Goal: Task Accomplishment & Management: Complete application form

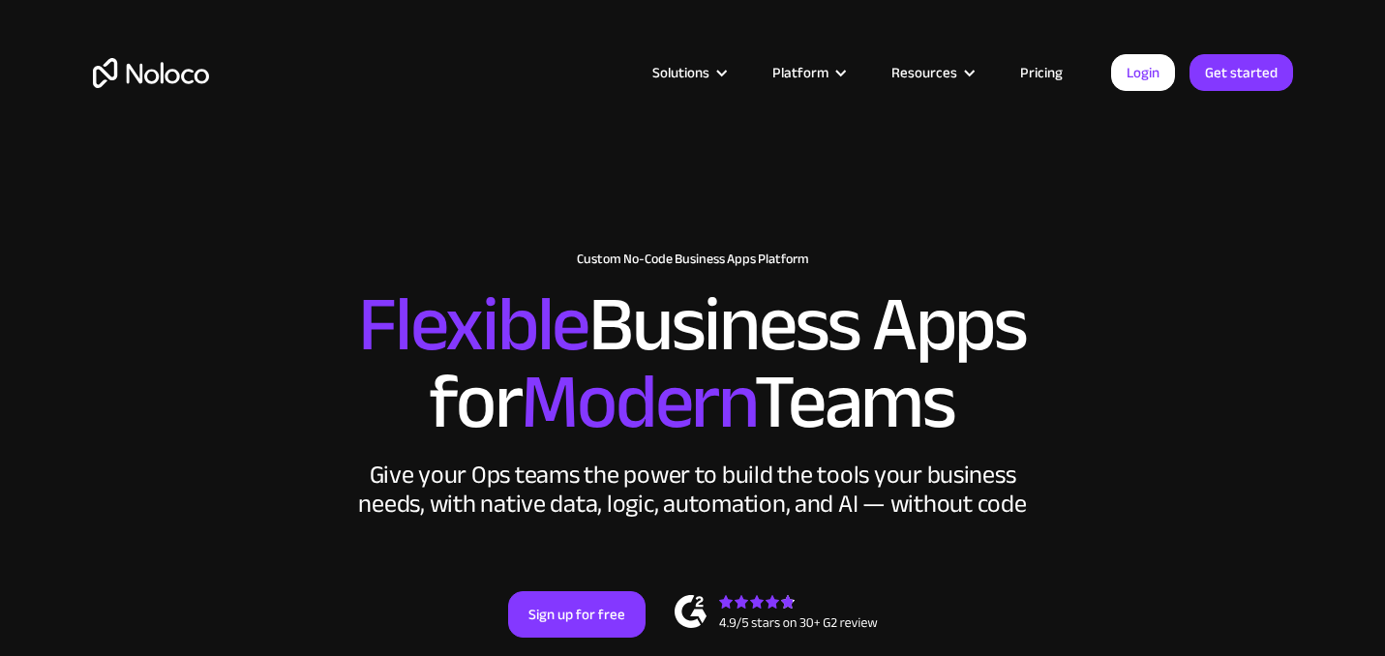
click at [1055, 69] on link "Pricing" at bounding box center [1041, 72] width 91 height 25
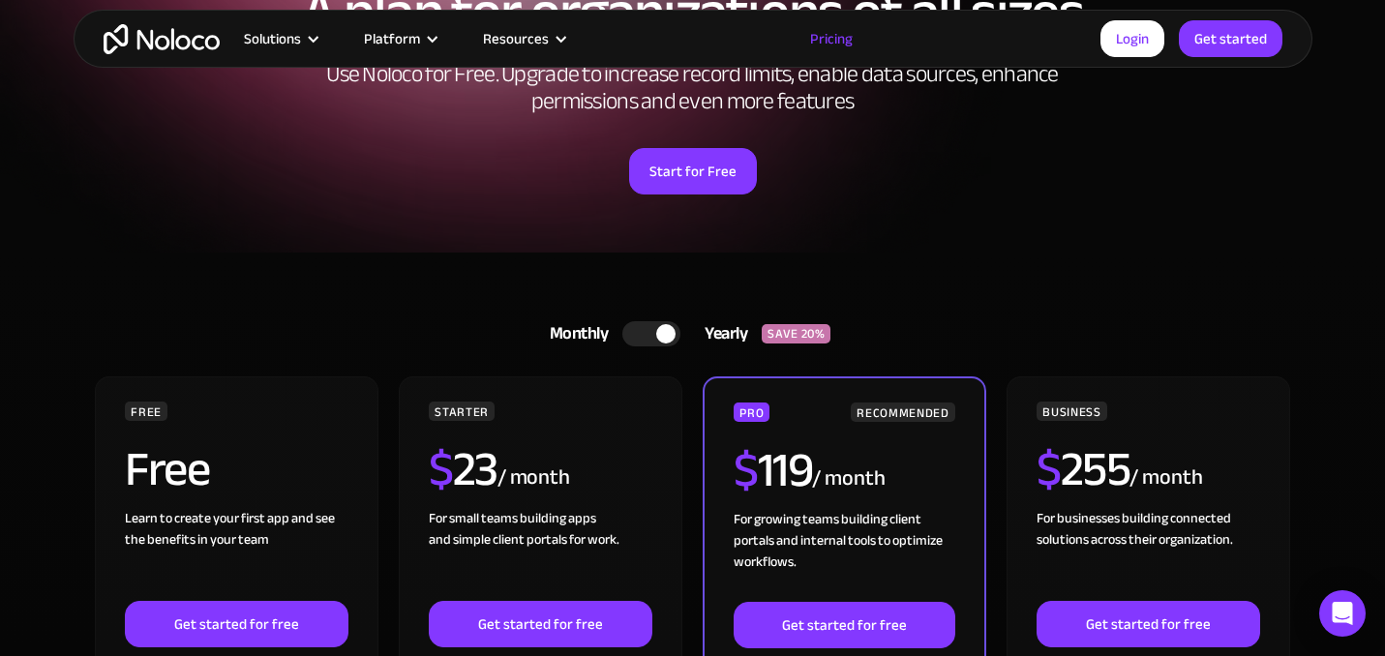
scroll to position [221, 0]
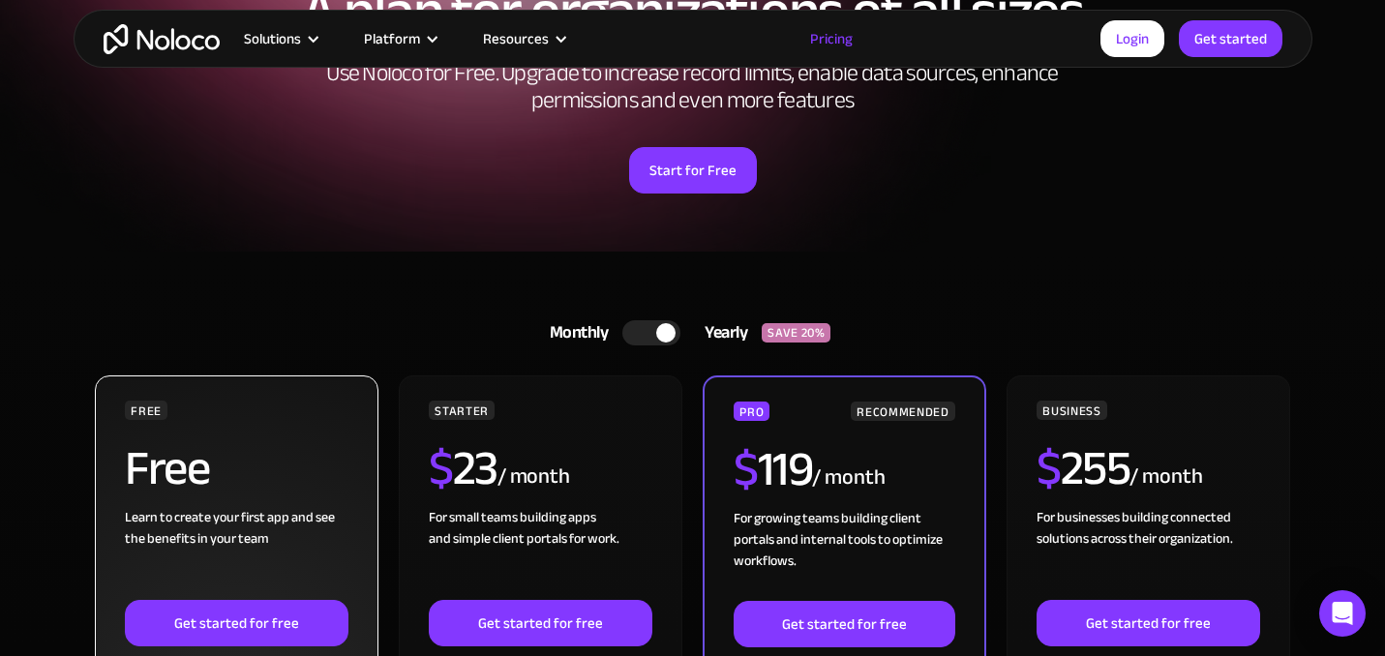
click at [219, 551] on div "Learn to create your first app and see the benefits in your team ‍" at bounding box center [236, 553] width 223 height 93
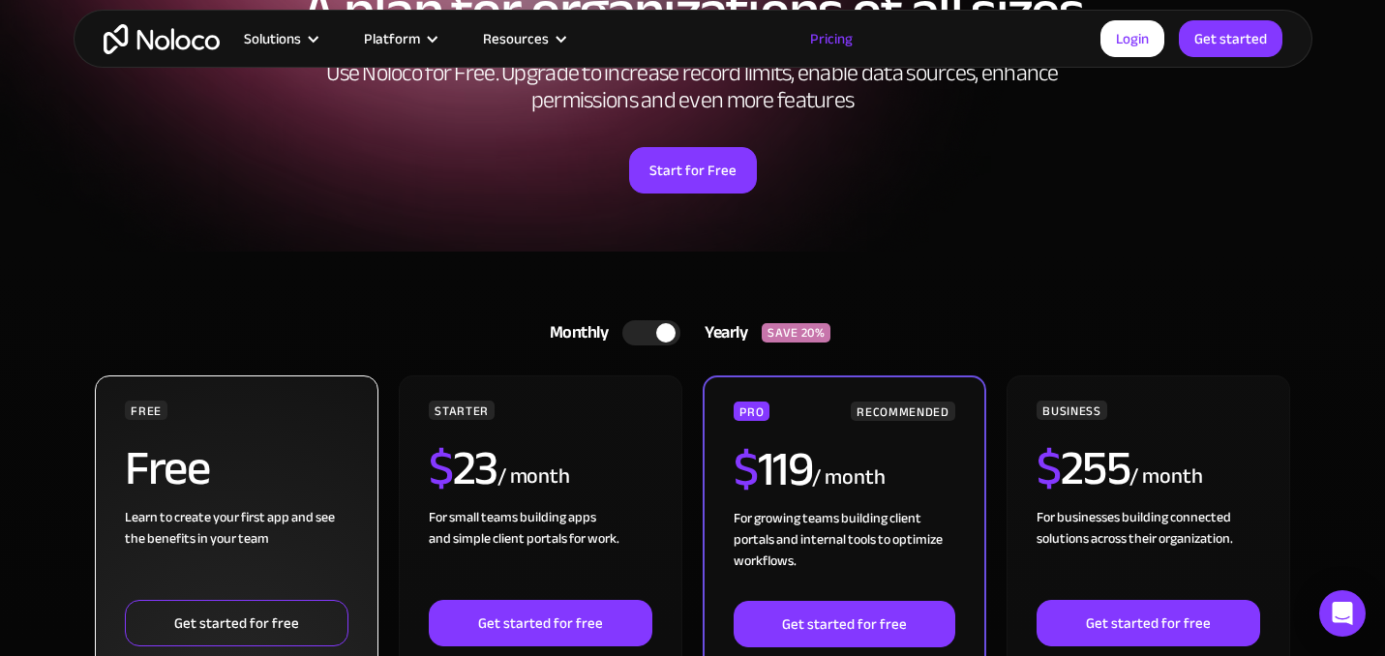
click at [240, 614] on link "Get started for free" at bounding box center [236, 623] width 223 height 46
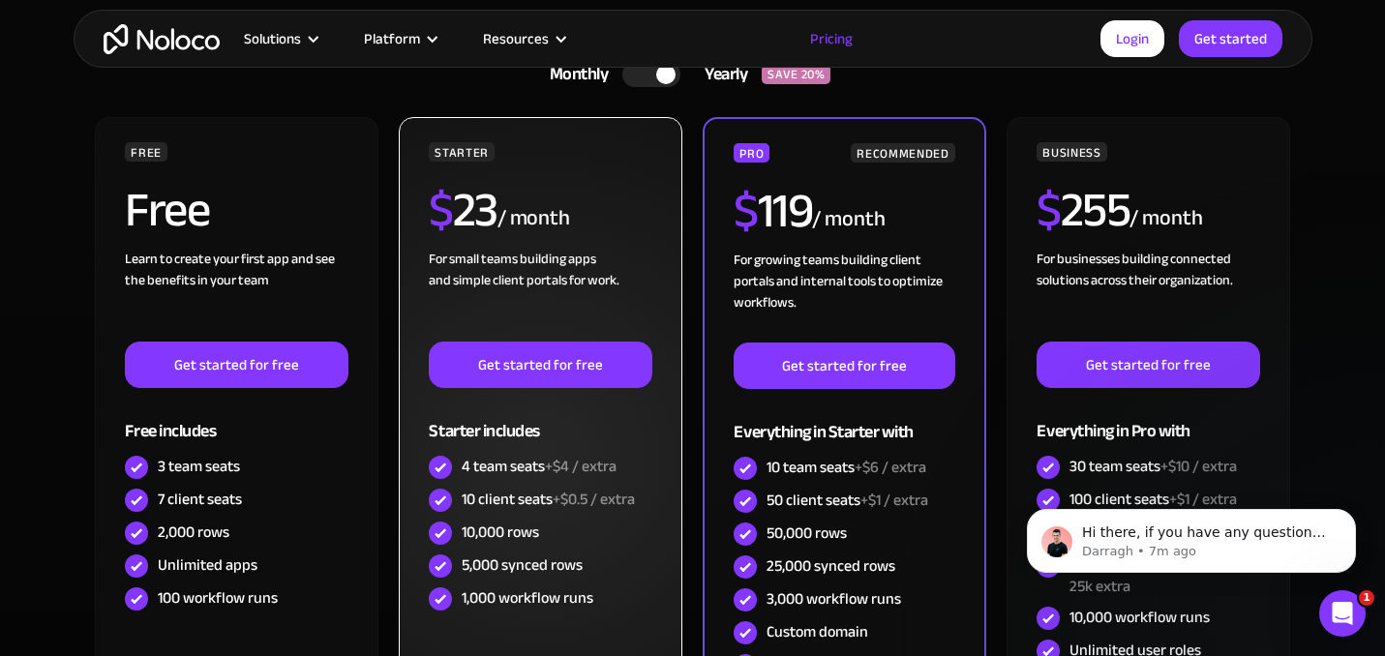
scroll to position [0, 0]
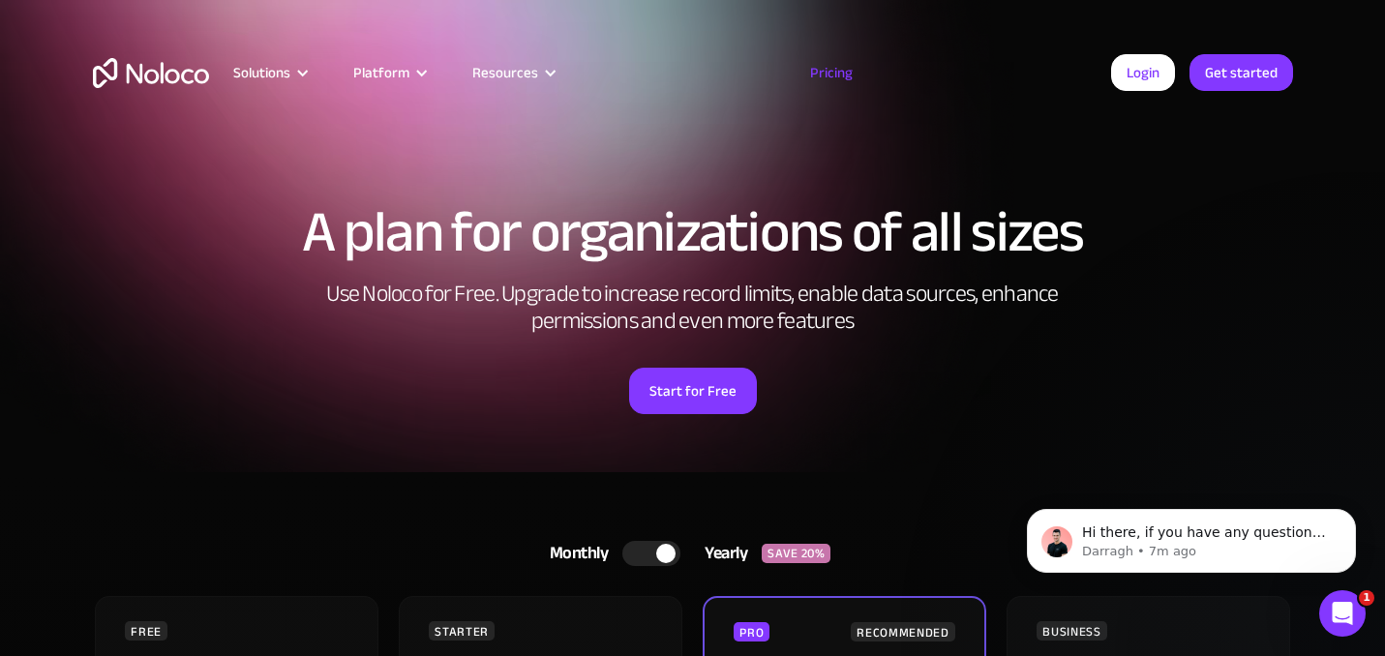
click at [874, 85] on div "Solutions Use Cases Business Types Project Management Keep track of customers, …" at bounding box center [693, 73] width 1239 height 76
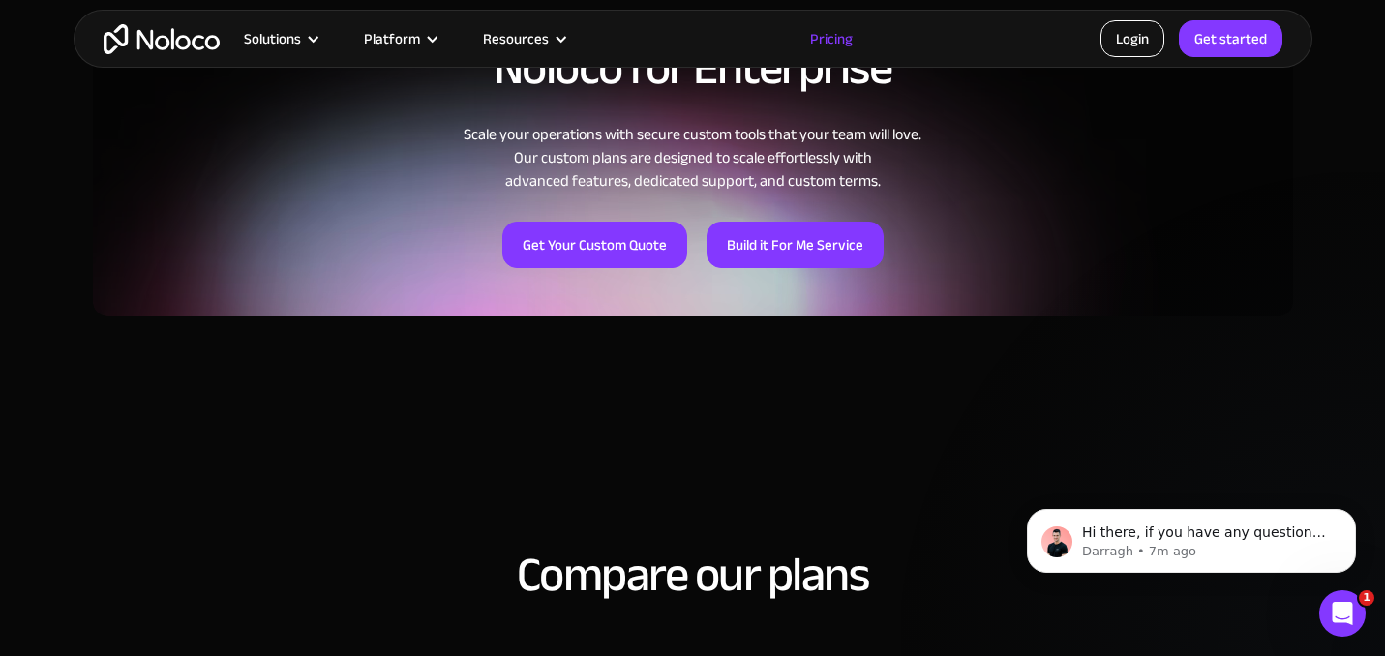
scroll to position [1772, 0]
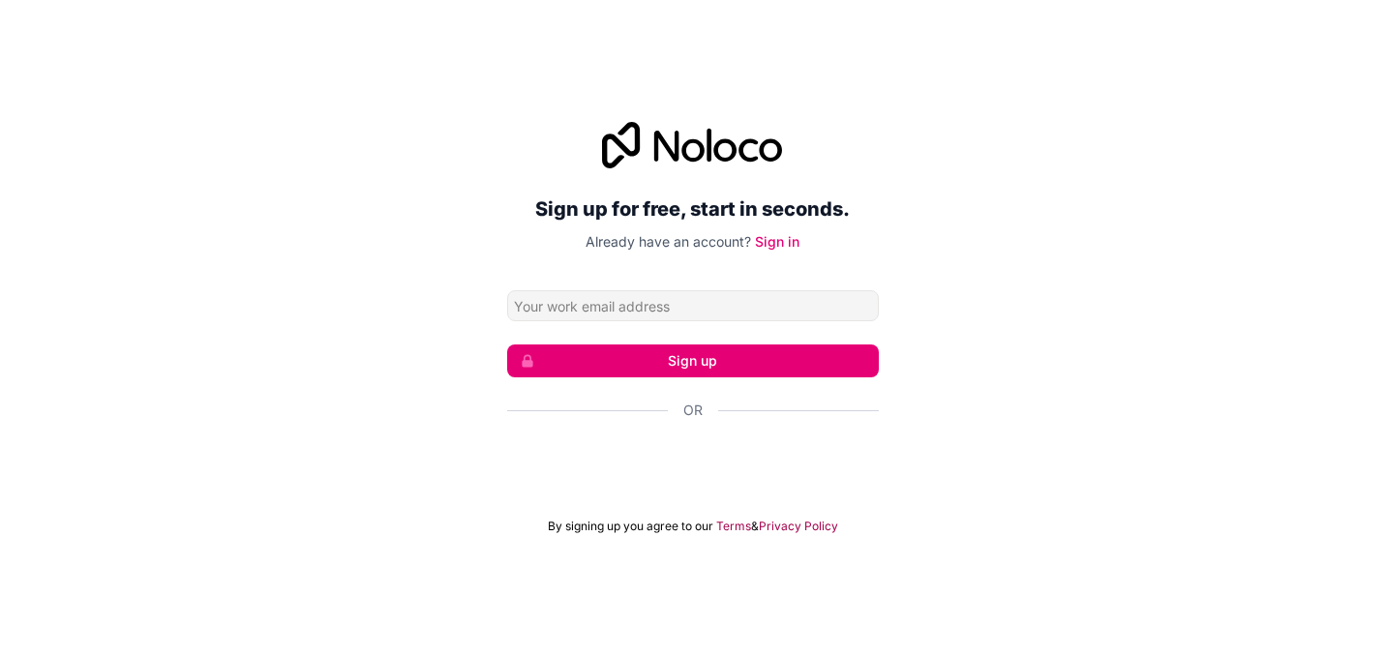
click at [707, 312] on input "Email address" at bounding box center [693, 305] width 372 height 31
type input "tareqzghaith@gmail.com"
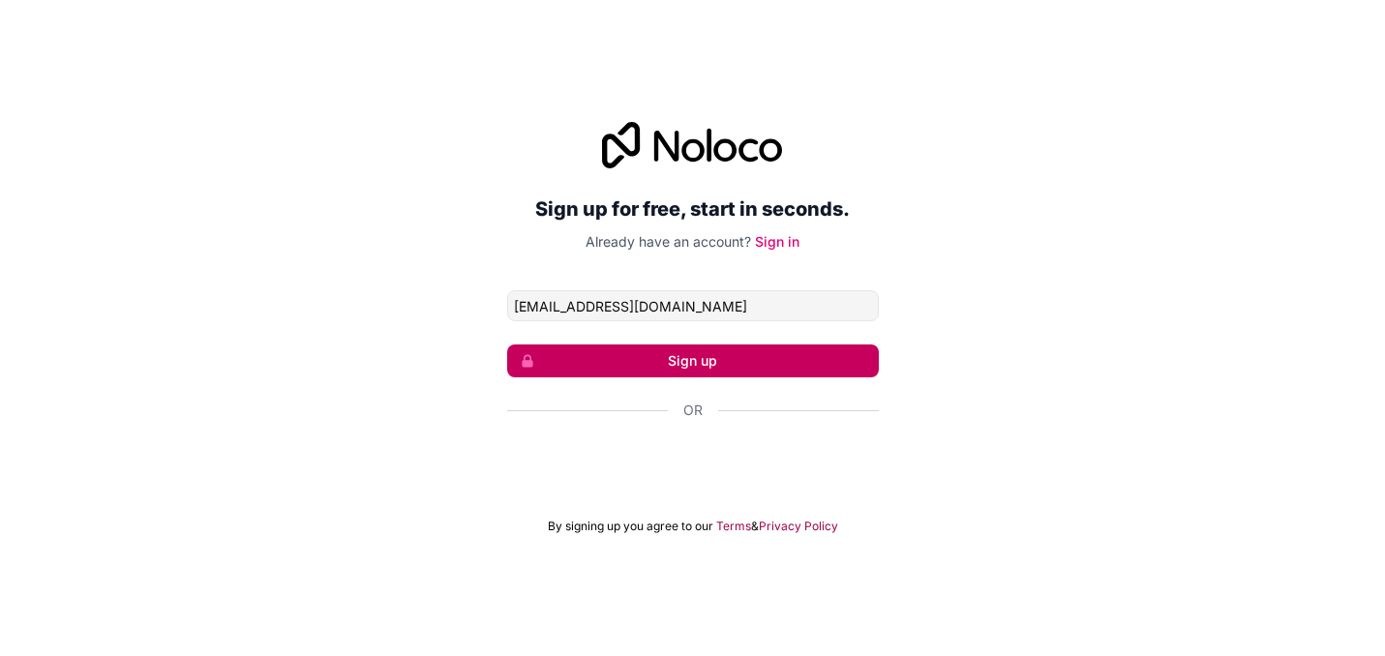
click at [707, 356] on button "Sign up" at bounding box center [693, 361] width 372 height 33
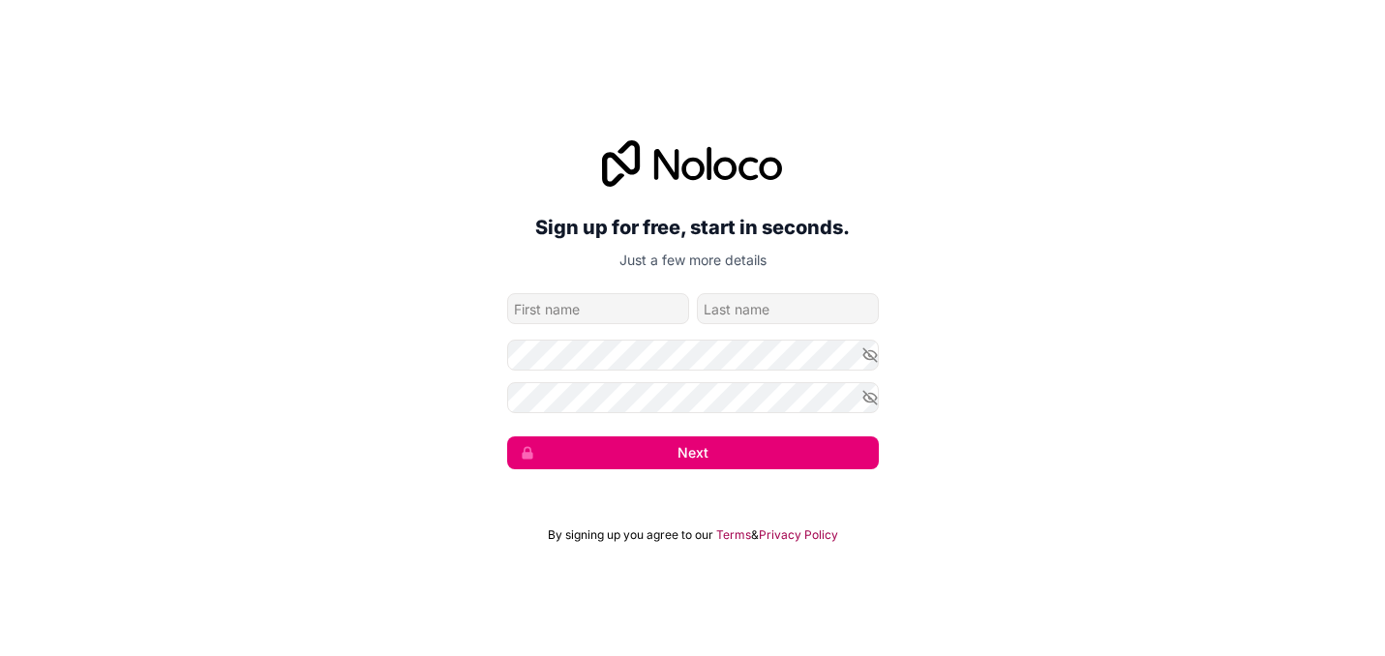
click at [632, 305] on input "given-name" at bounding box center [598, 308] width 182 height 31
type input "Tareq"
type input "Ghaith"
click at [641, 373] on form "tareqzghaith@gmail.com Tareq Ghaith Next" at bounding box center [693, 381] width 372 height 176
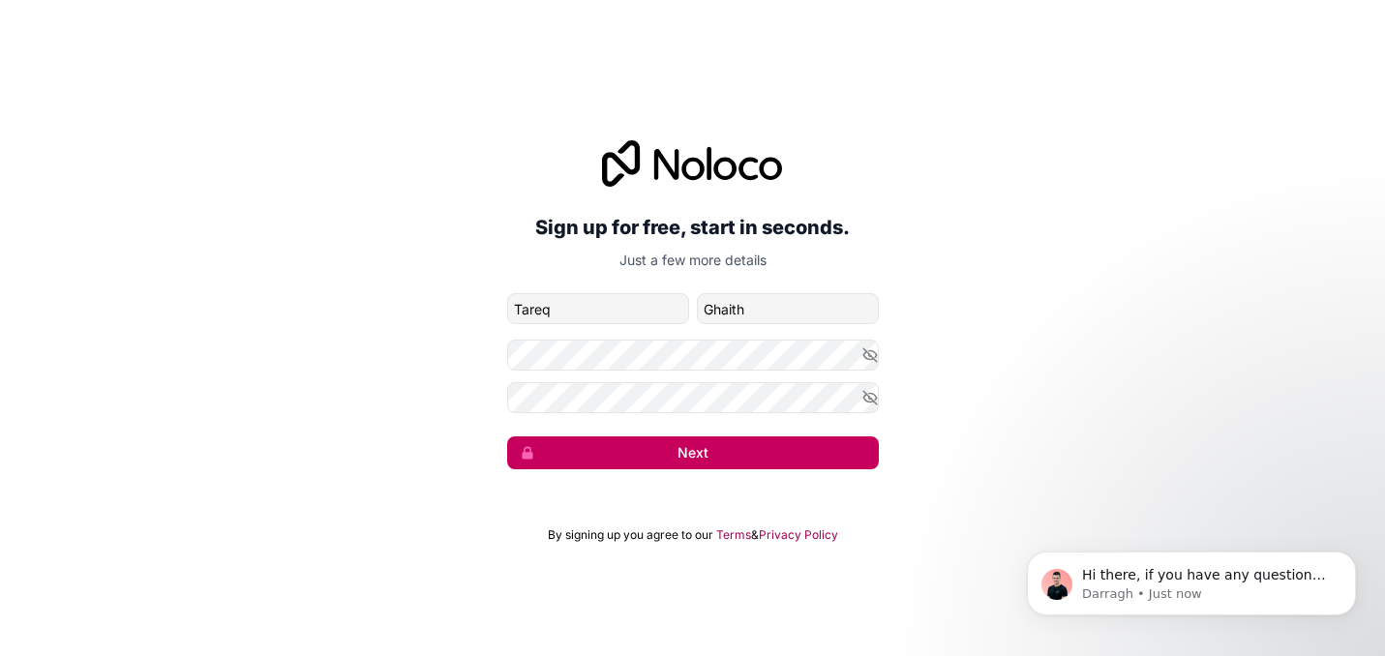
click at [802, 453] on button "Next" at bounding box center [693, 453] width 372 height 33
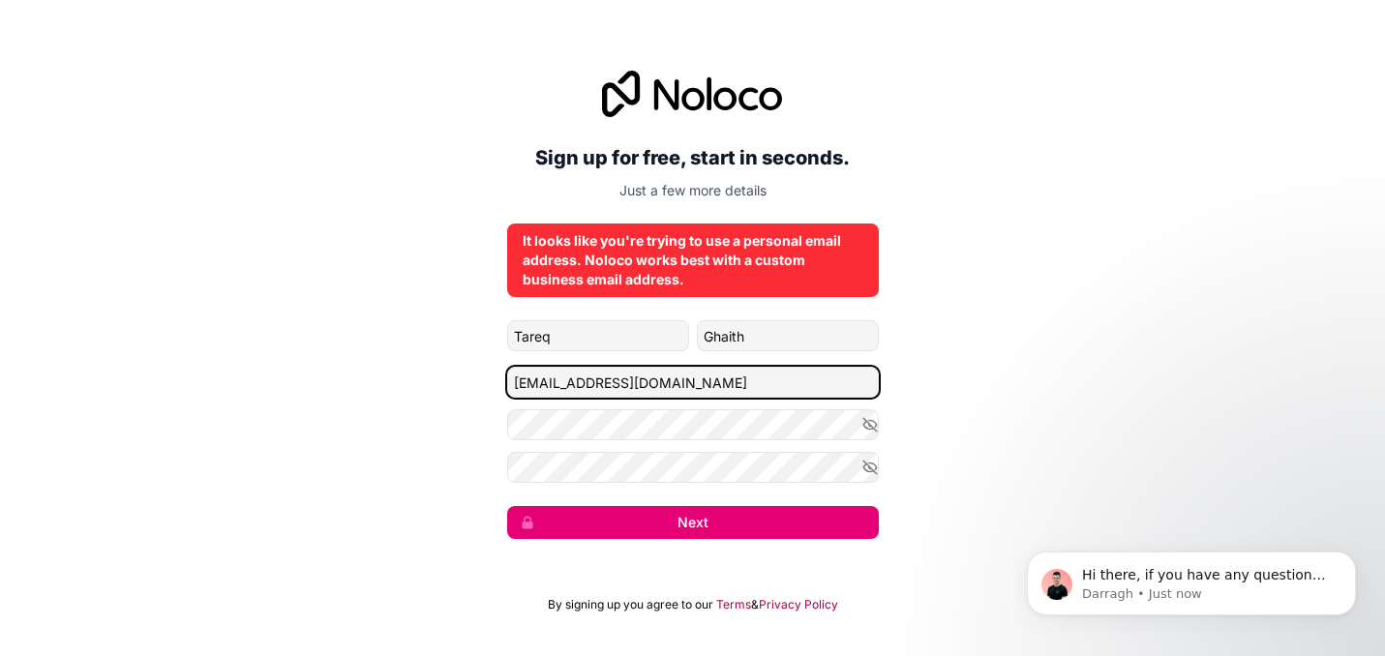
click at [731, 386] on input "tareqzghaith@gmail.com" at bounding box center [693, 382] width 372 height 31
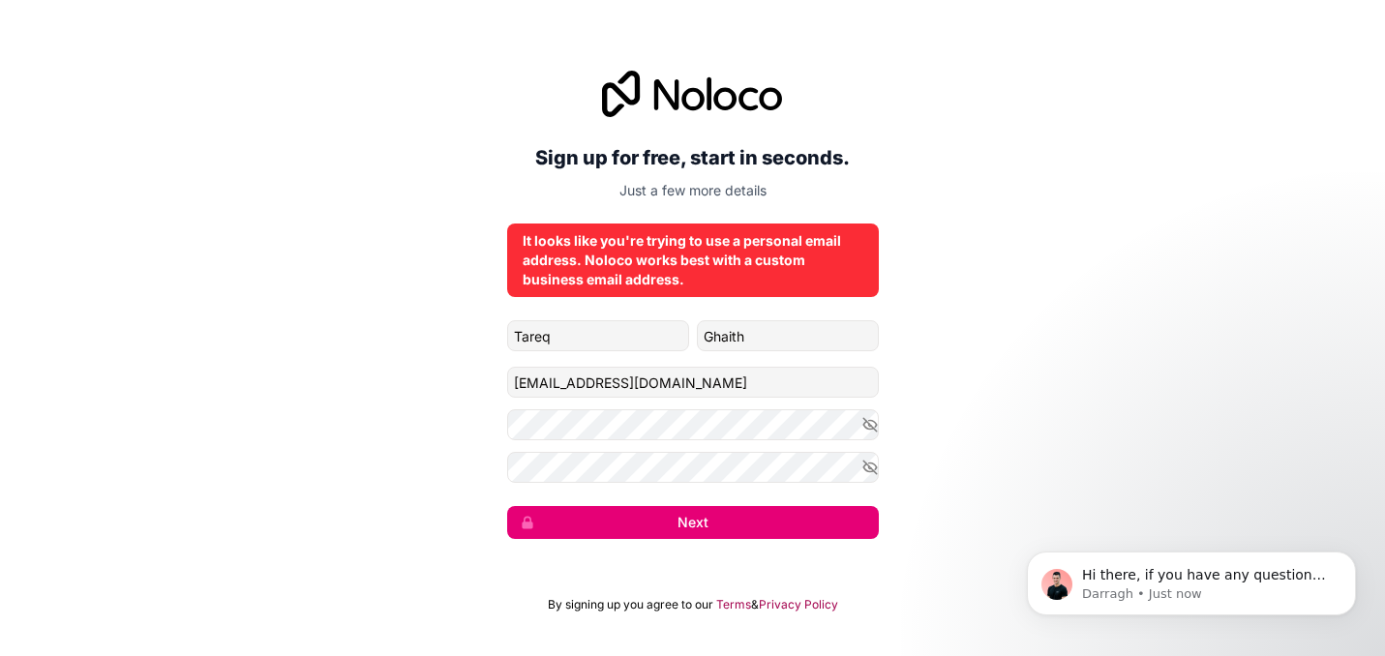
click at [1085, 409] on div "Sign up for free, start in seconds. Just a few more details It looks like you'r…" at bounding box center [692, 305] width 1385 height 523
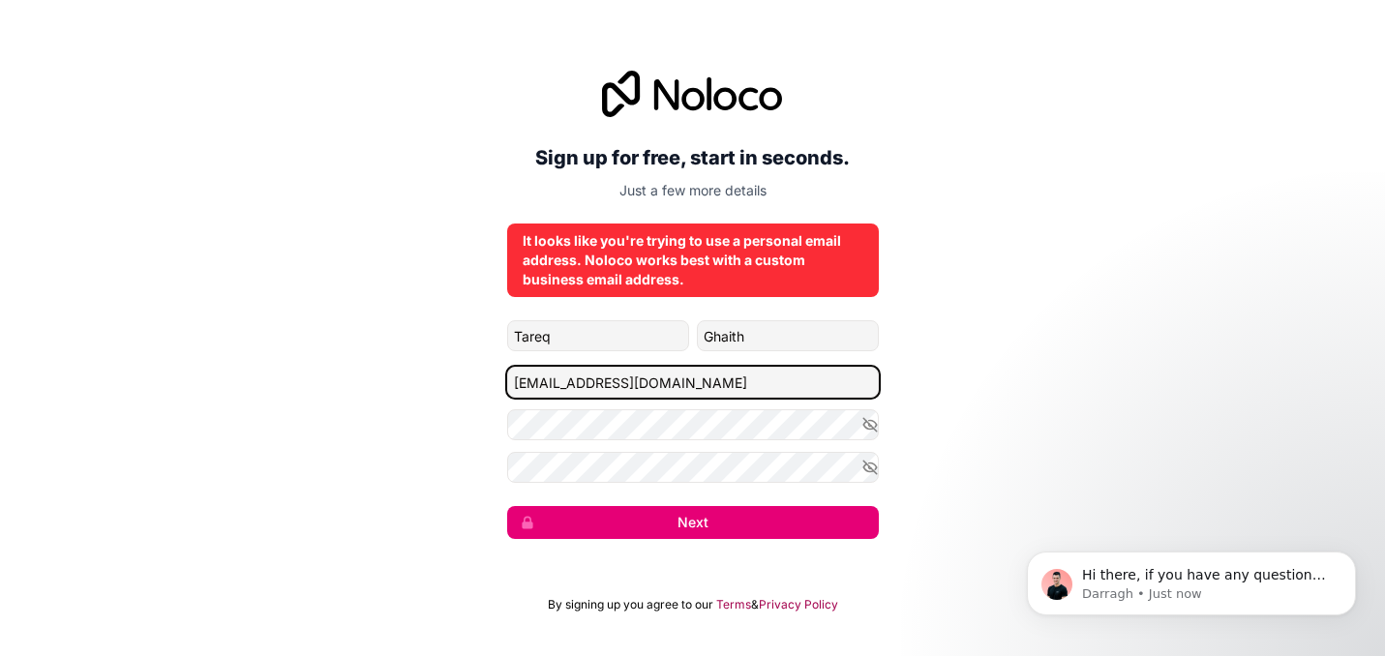
click at [656, 374] on input "tareqzghaith@gmail.com" at bounding box center [693, 382] width 372 height 31
type input "tghaith@nss-shipping.com"
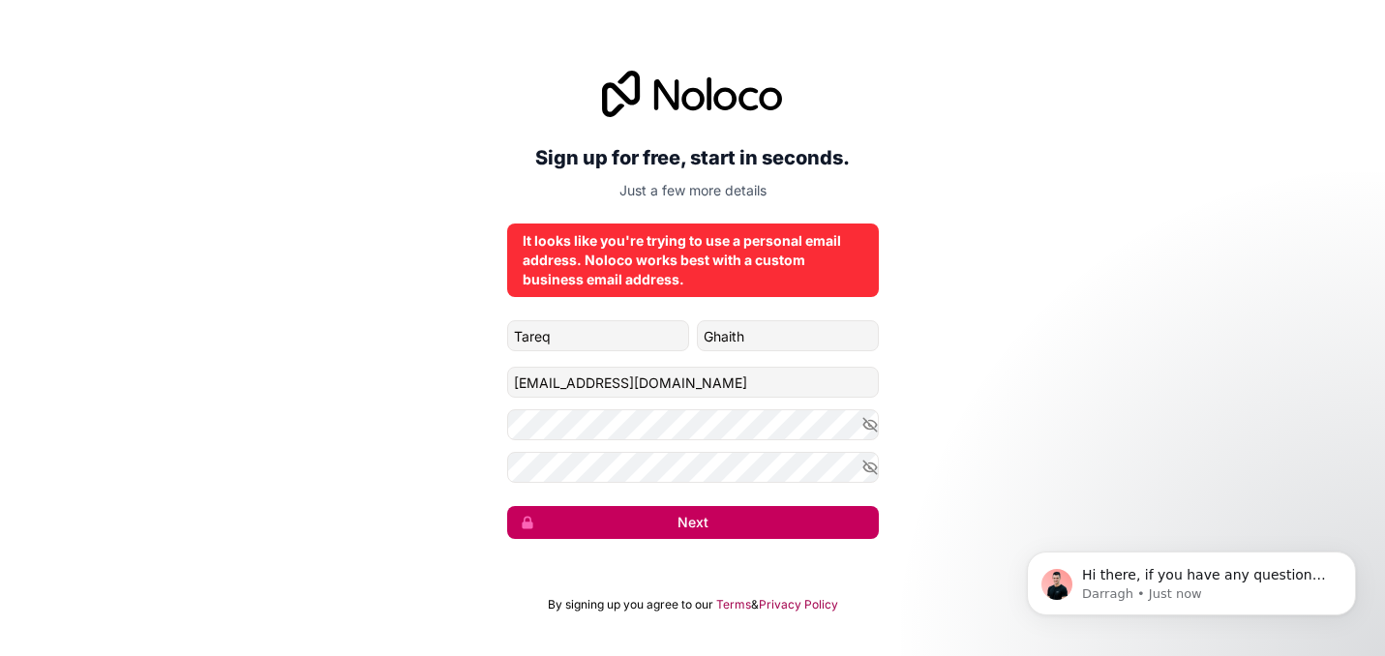
click at [814, 525] on button "Next" at bounding box center [693, 522] width 372 height 33
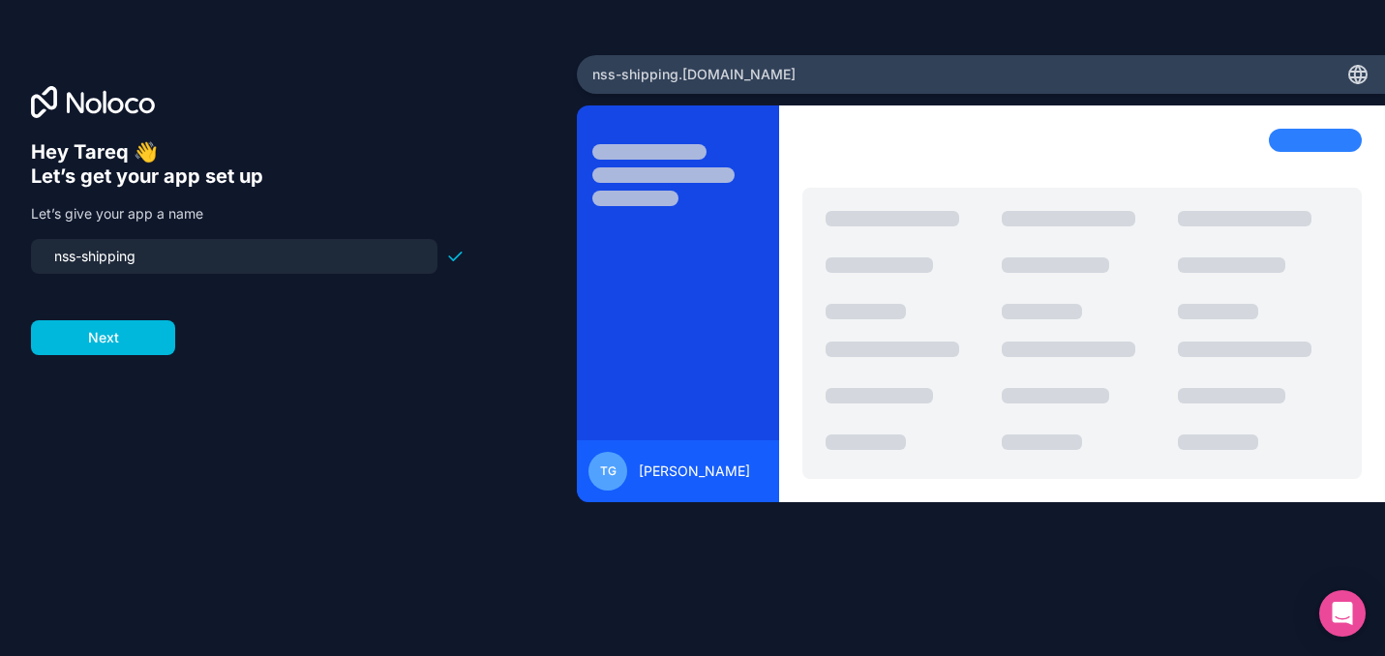
click at [146, 255] on input "nss-shipping" at bounding box center [234, 256] width 383 height 27
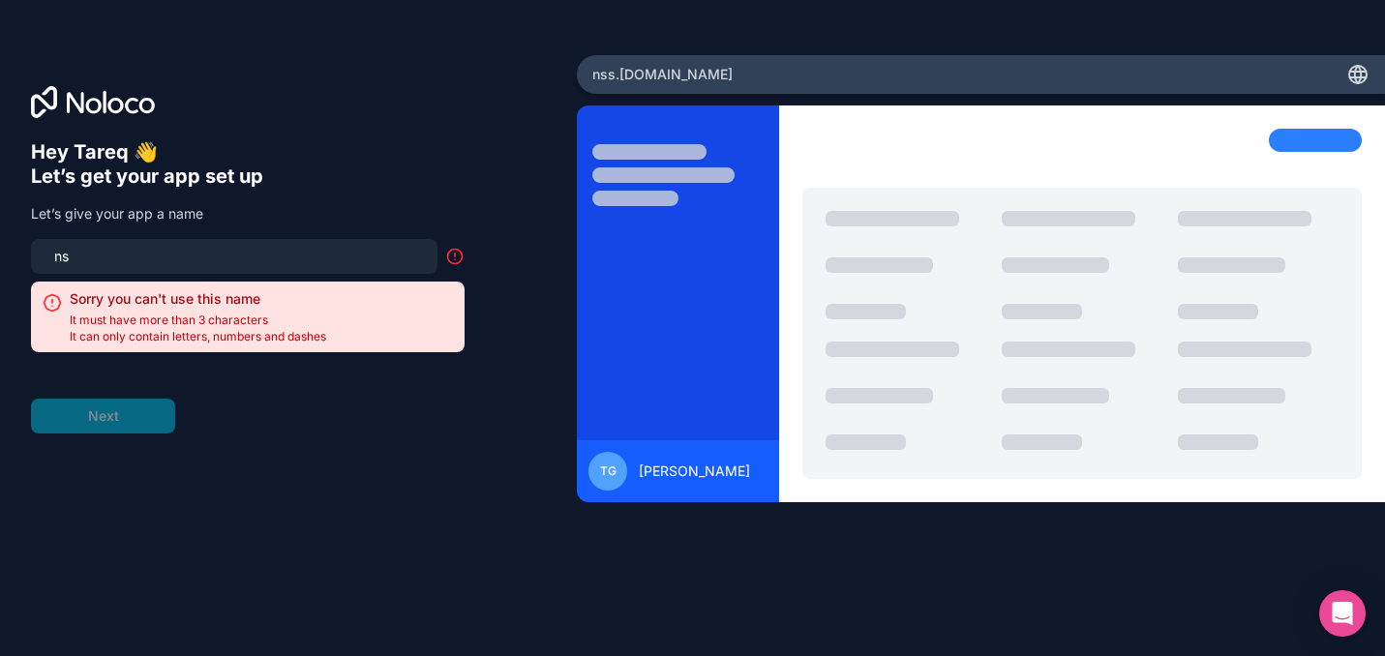
type input "n"
type input "a"
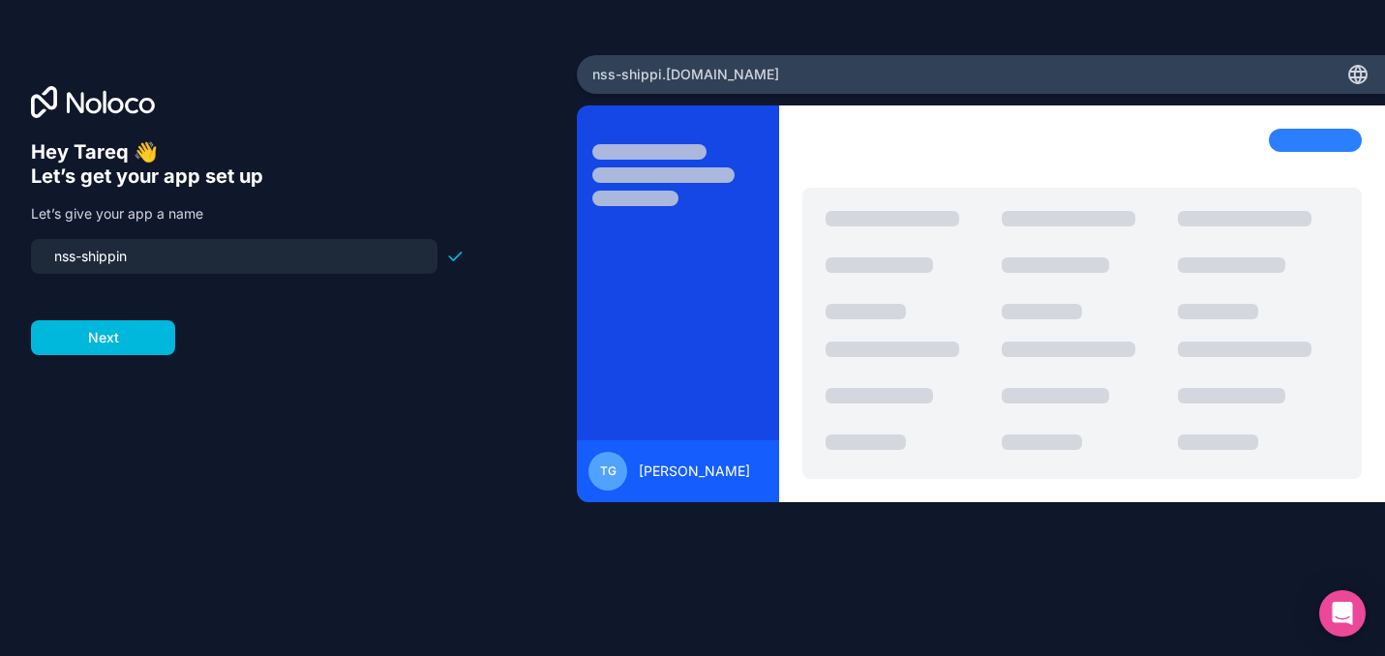
type input "nss-shipping"
click at [95, 333] on button "Next" at bounding box center [103, 337] width 144 height 35
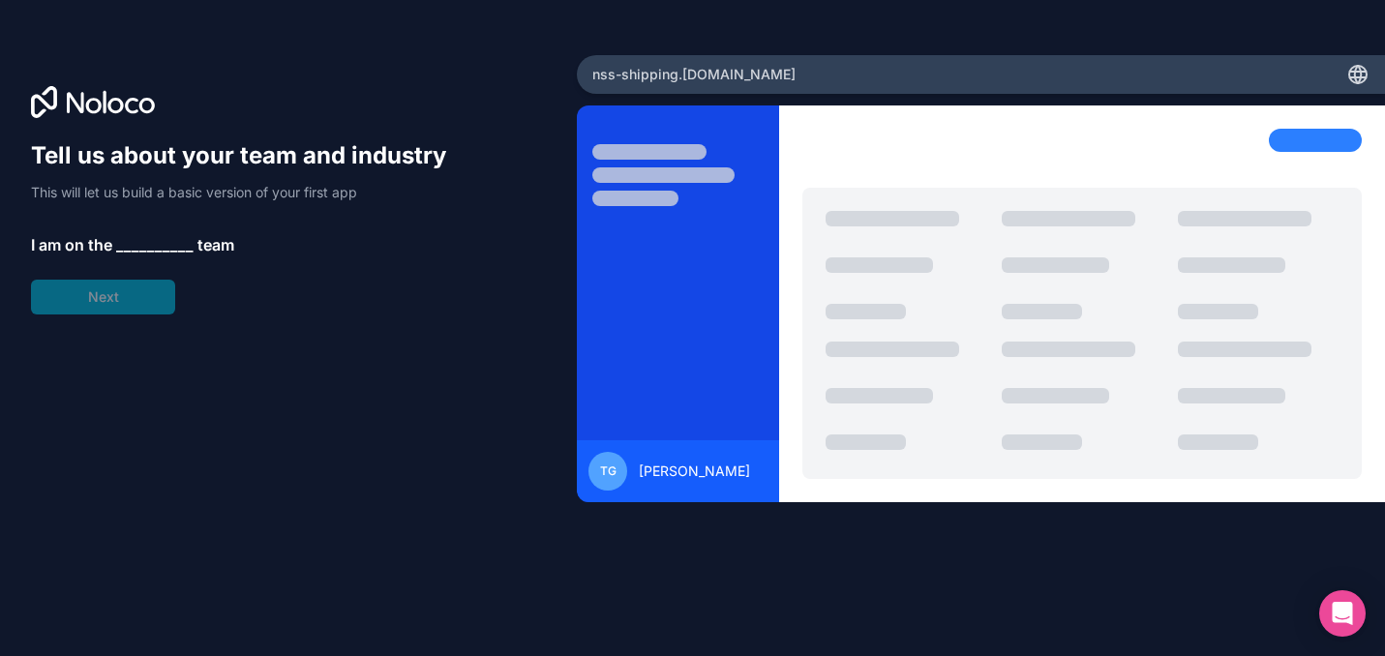
click at [155, 242] on span "__________" at bounding box center [154, 244] width 77 height 23
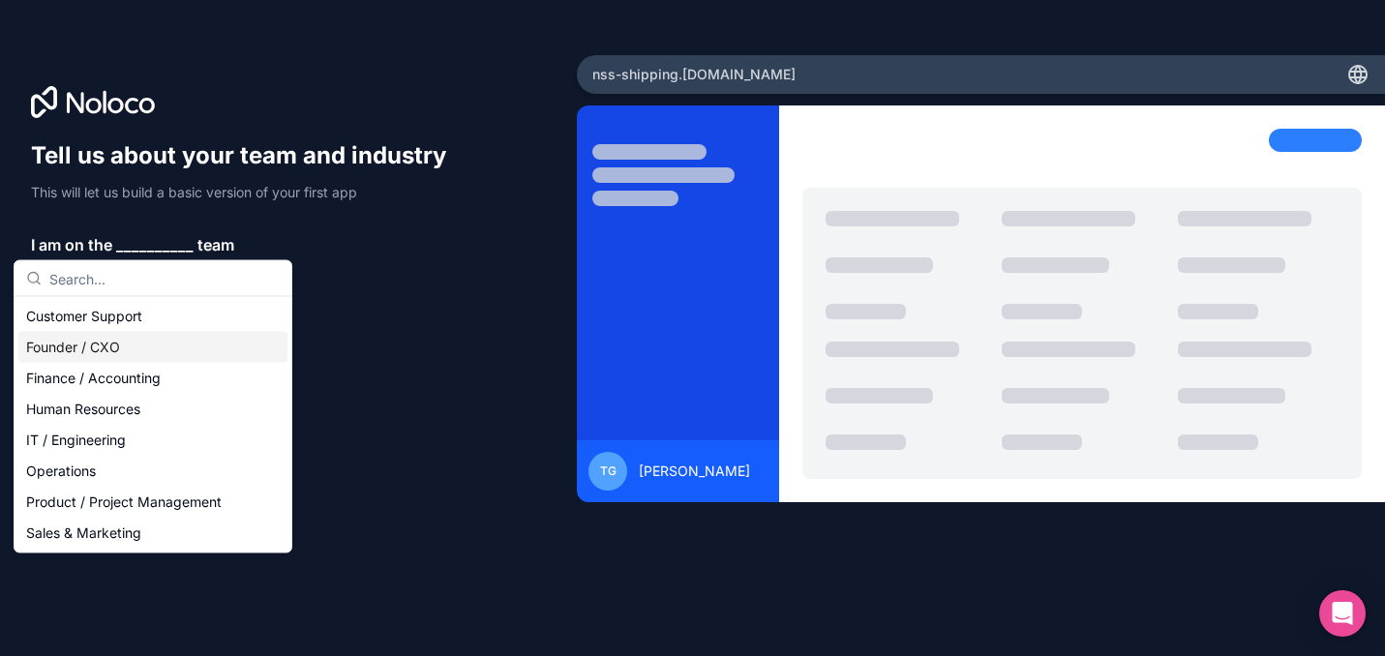
click at [121, 346] on div "Founder / CXO" at bounding box center [152, 347] width 269 height 31
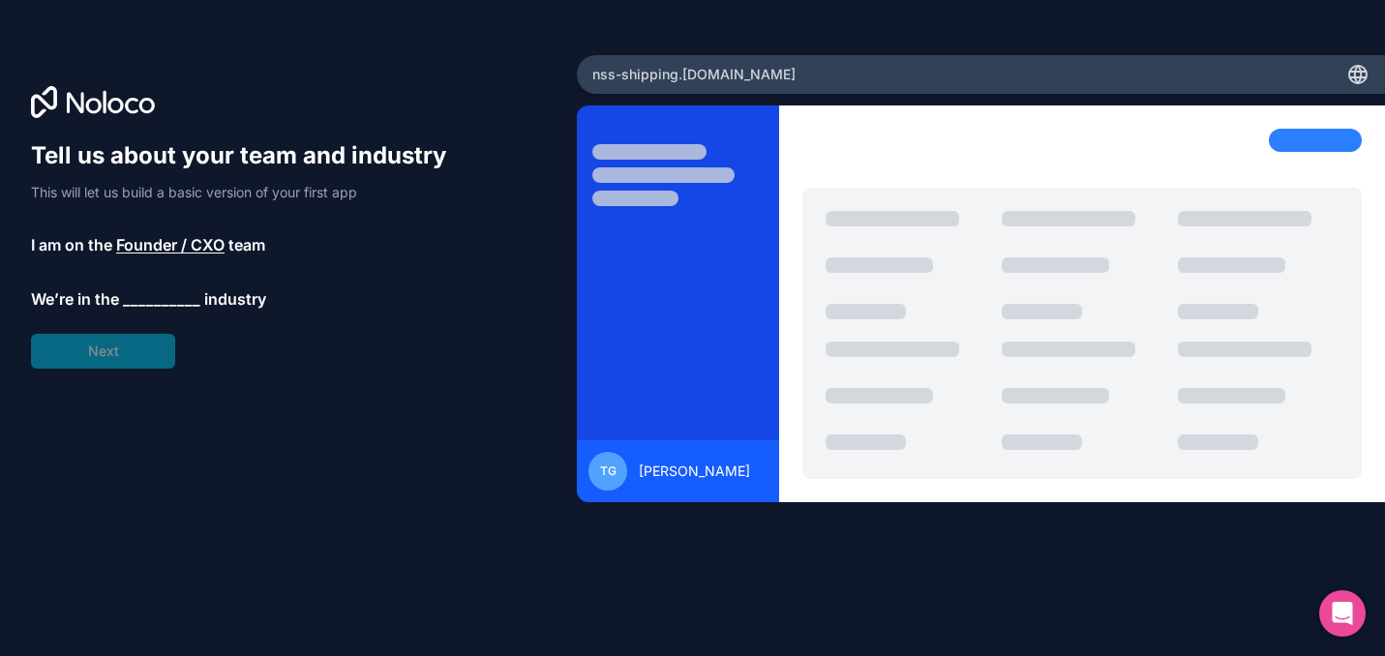
click at [165, 297] on span "__________" at bounding box center [161, 299] width 77 height 23
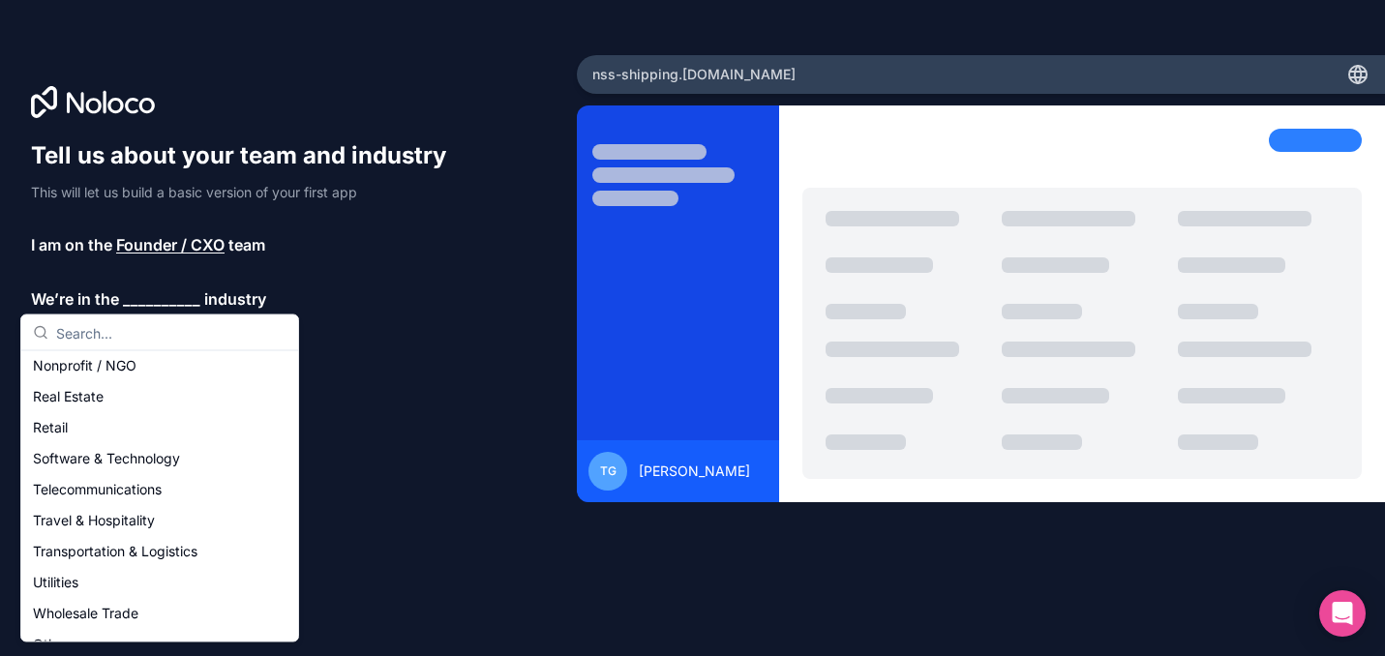
scroll to position [399, 0]
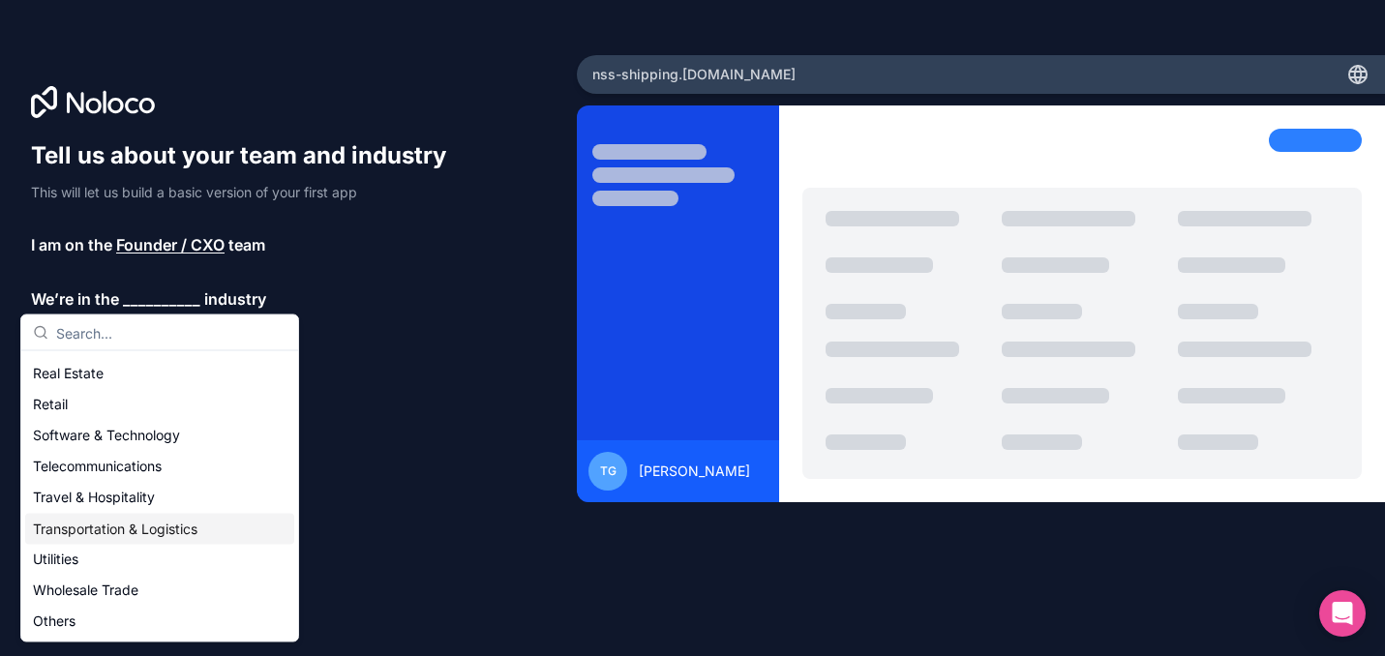
click at [160, 537] on div "Transportation & Logistics" at bounding box center [159, 529] width 269 height 31
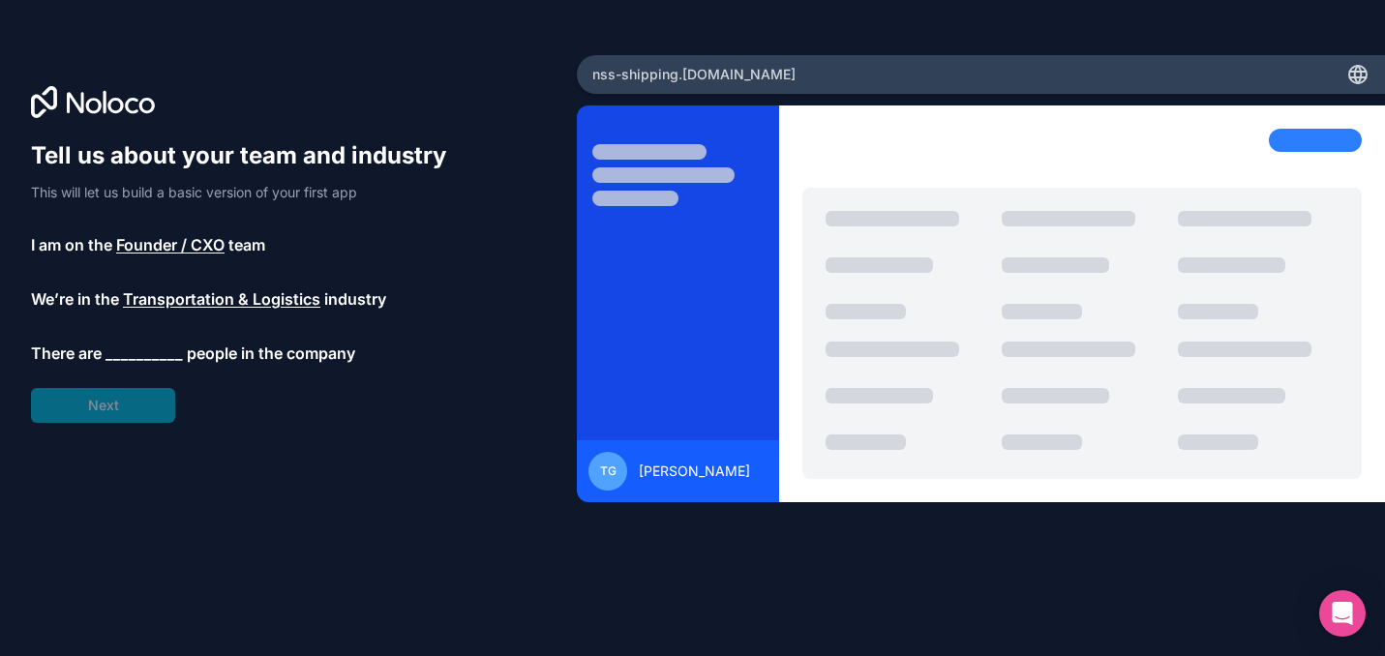
click at [141, 352] on span "__________" at bounding box center [144, 353] width 77 height 23
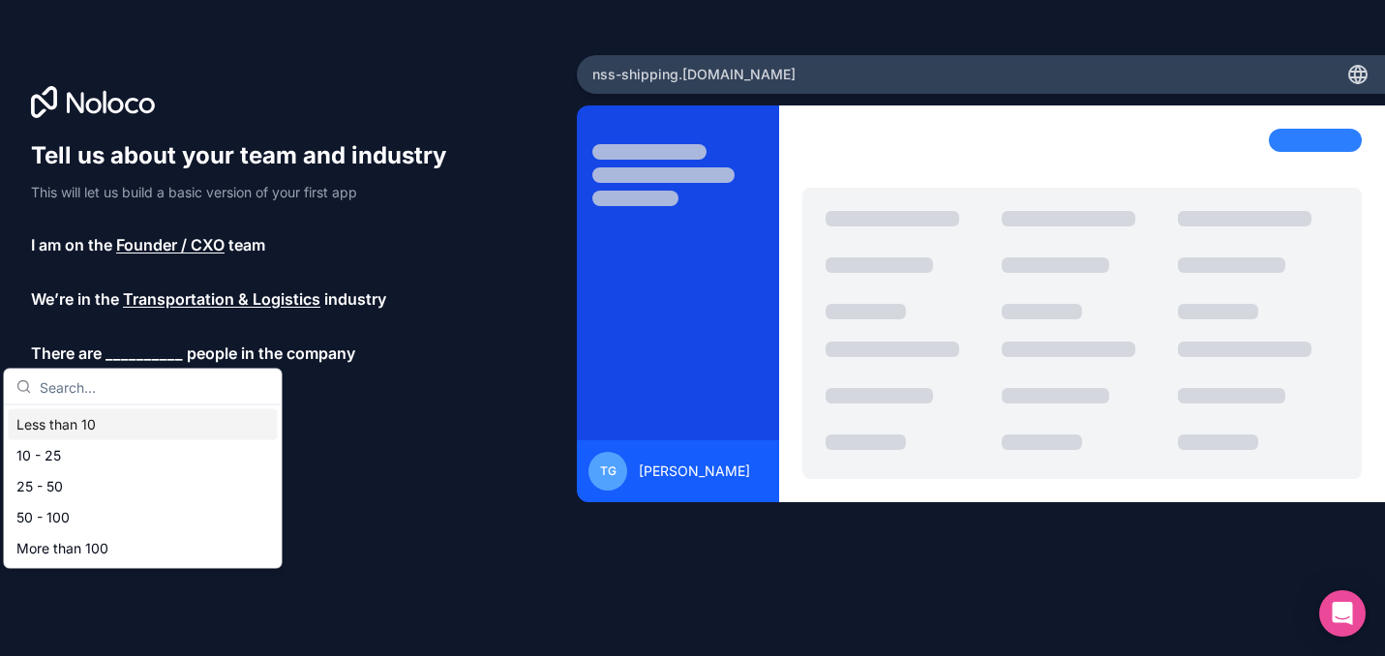
click at [124, 422] on div "Less than 10" at bounding box center [143, 425] width 269 height 31
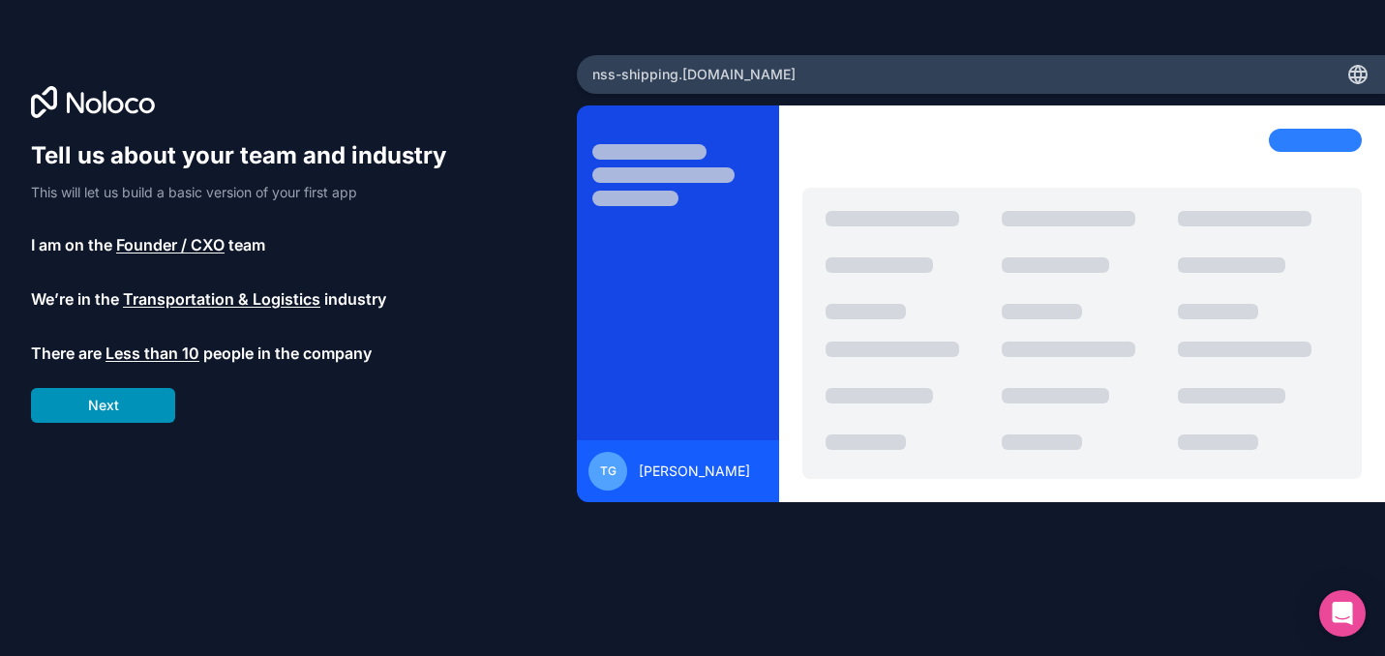
click at [127, 409] on button "Next" at bounding box center [103, 405] width 144 height 35
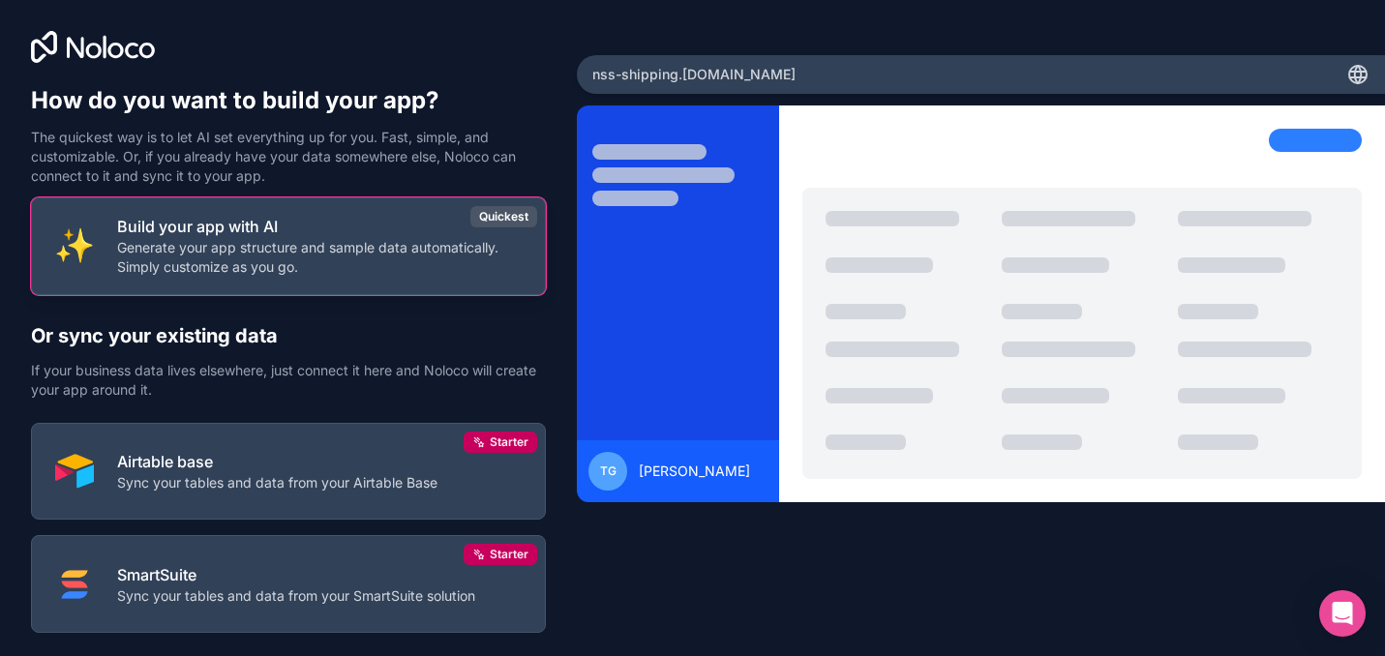
click at [225, 277] on button "Build your app with AI Generate your app structure and sample data automaticall…" at bounding box center [288, 246] width 515 height 98
click at [444, 254] on p "Generate your app structure and sample data automatically. Simply customize as …" at bounding box center [319, 257] width 405 height 39
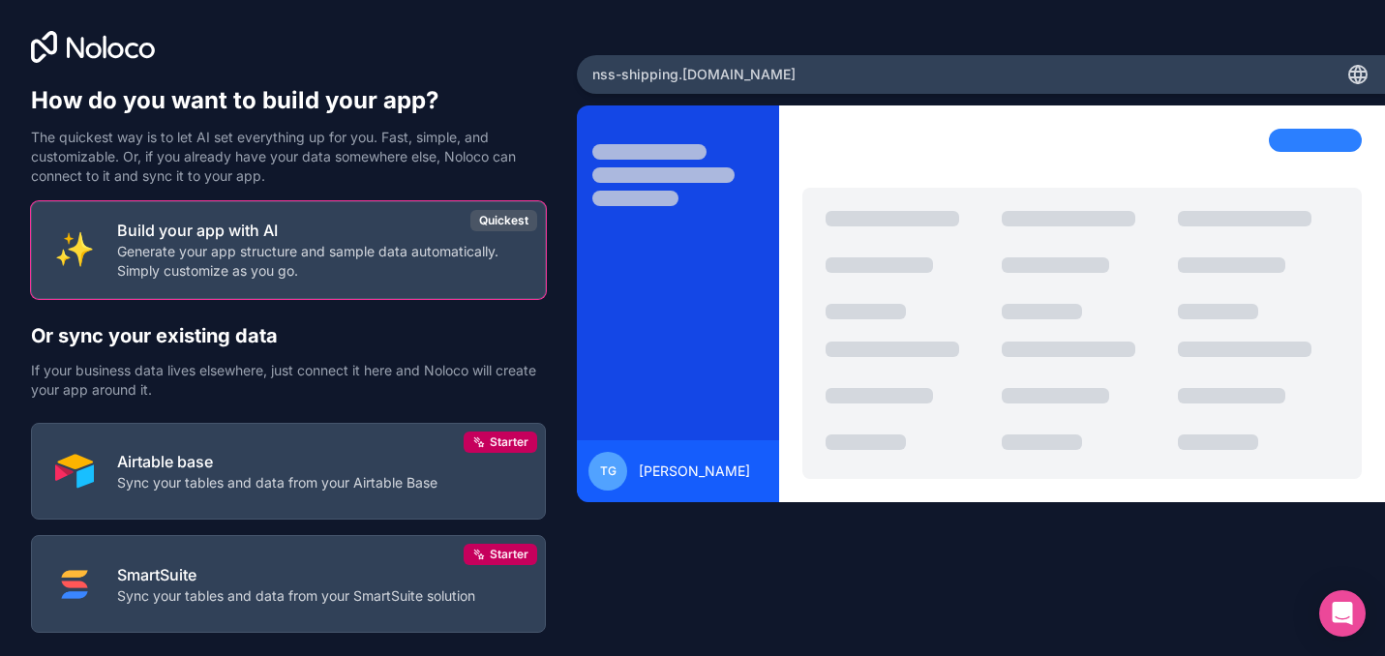
scroll to position [108, 0]
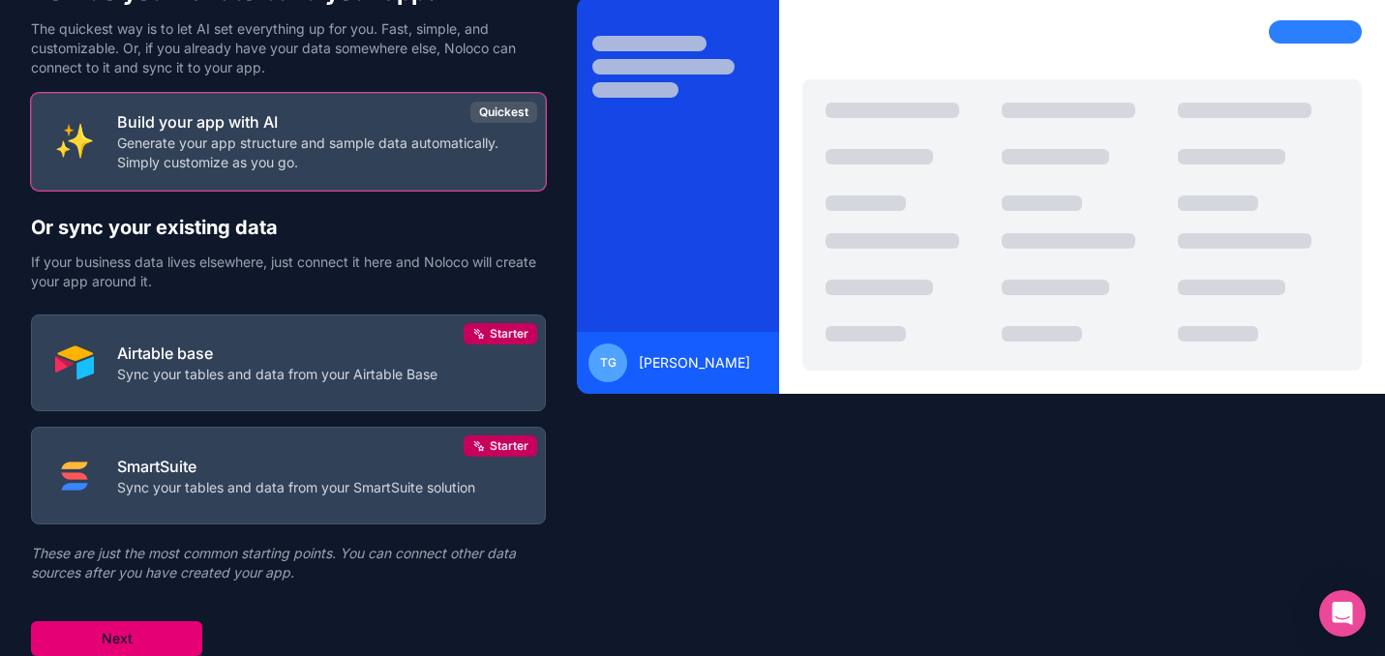
click at [147, 628] on button "Next" at bounding box center [116, 639] width 171 height 35
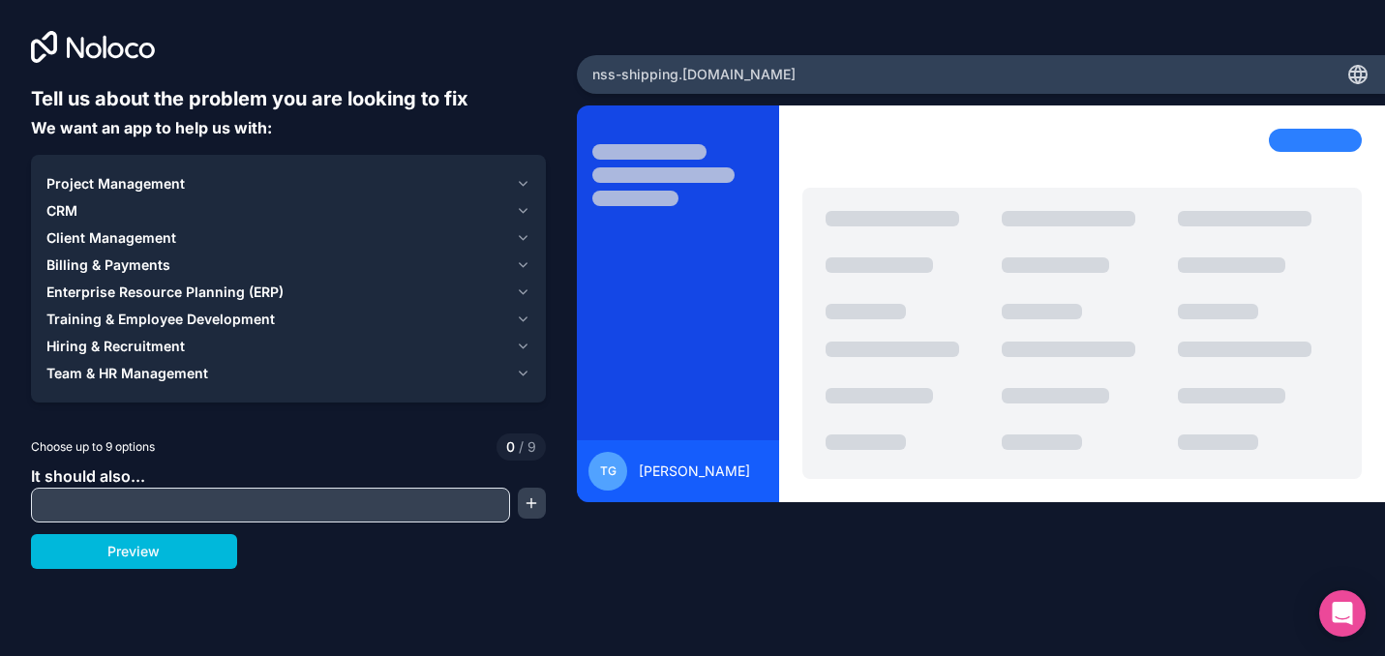
click at [196, 440] on div "Choose up to 9 options 0 / 9" at bounding box center [288, 447] width 515 height 27
click at [191, 508] on input "text" at bounding box center [271, 505] width 470 height 27
click at [253, 205] on div "CRM" at bounding box center [277, 210] width 462 height 19
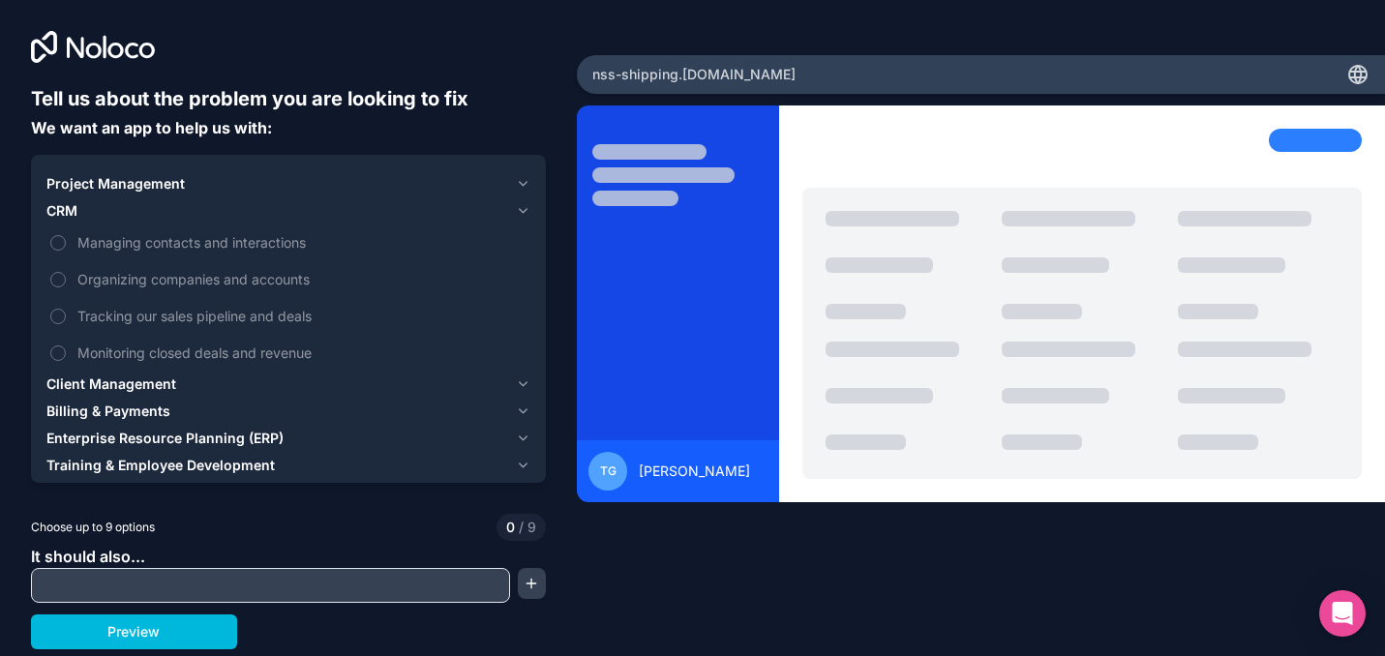
click at [252, 215] on div "CRM" at bounding box center [277, 210] width 462 height 19
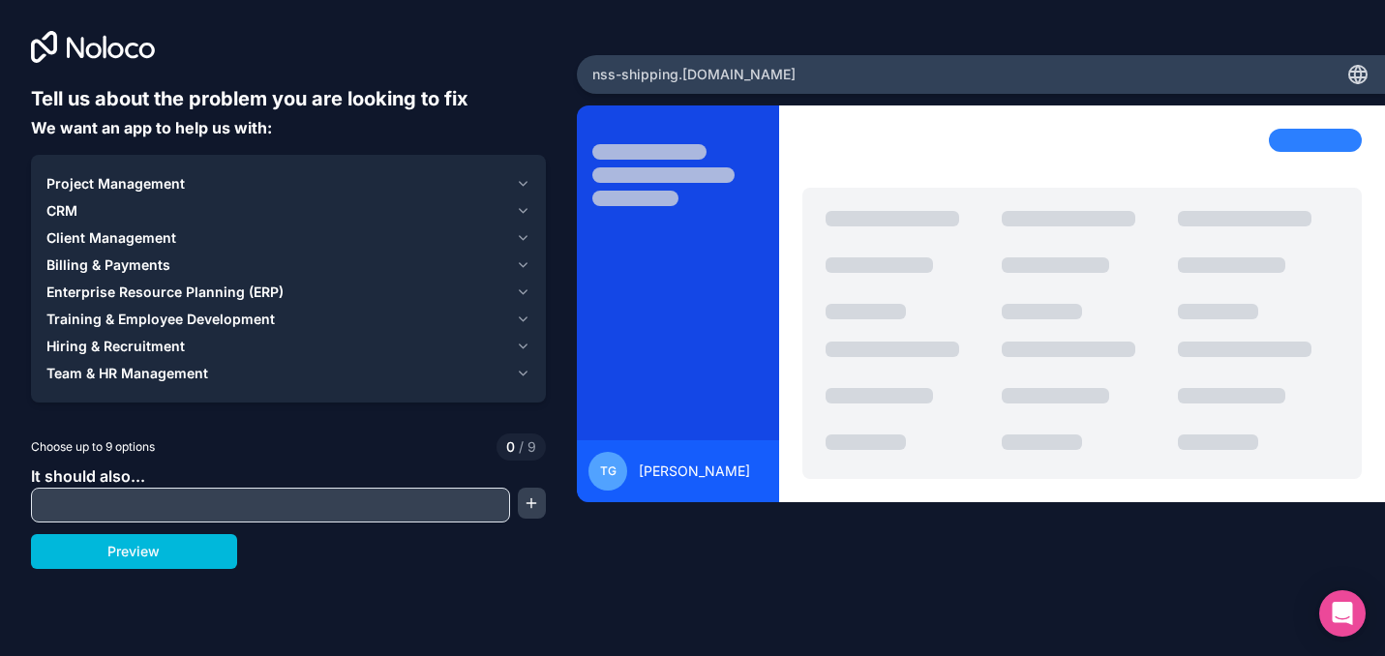
click at [252, 215] on div "CRM" at bounding box center [277, 210] width 462 height 19
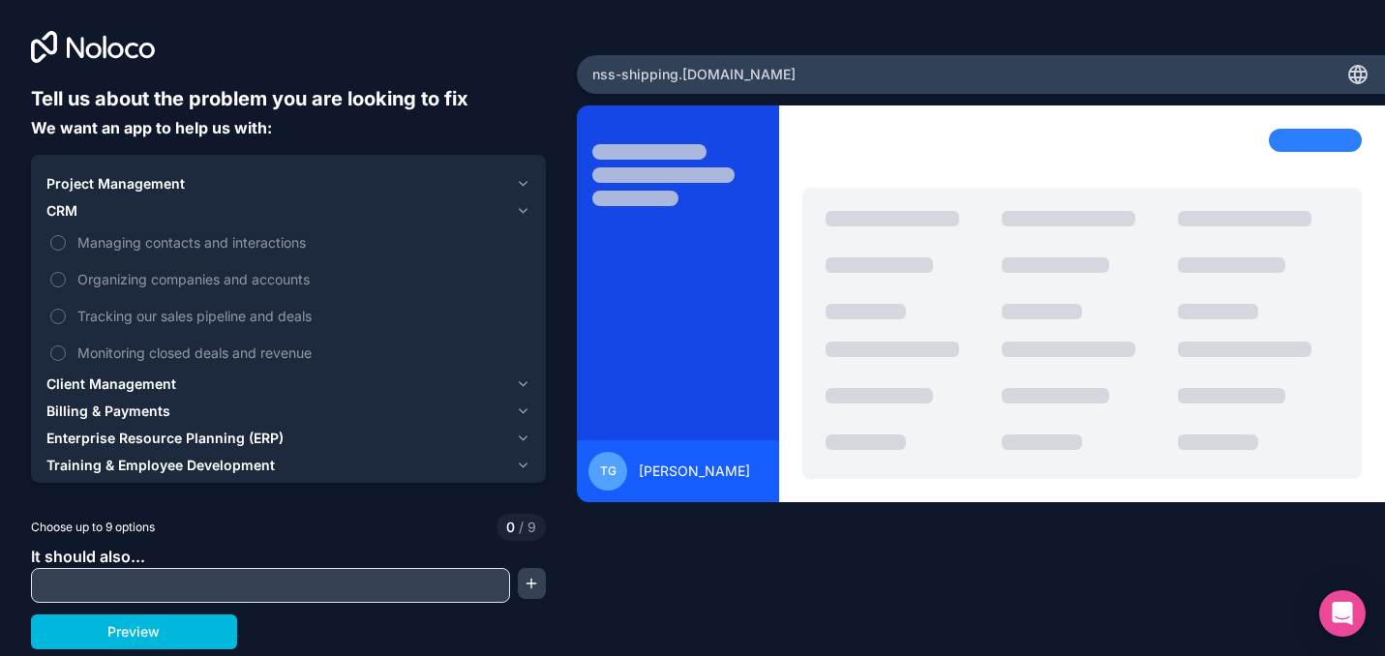
click at [252, 215] on div "CRM" at bounding box center [277, 210] width 462 height 19
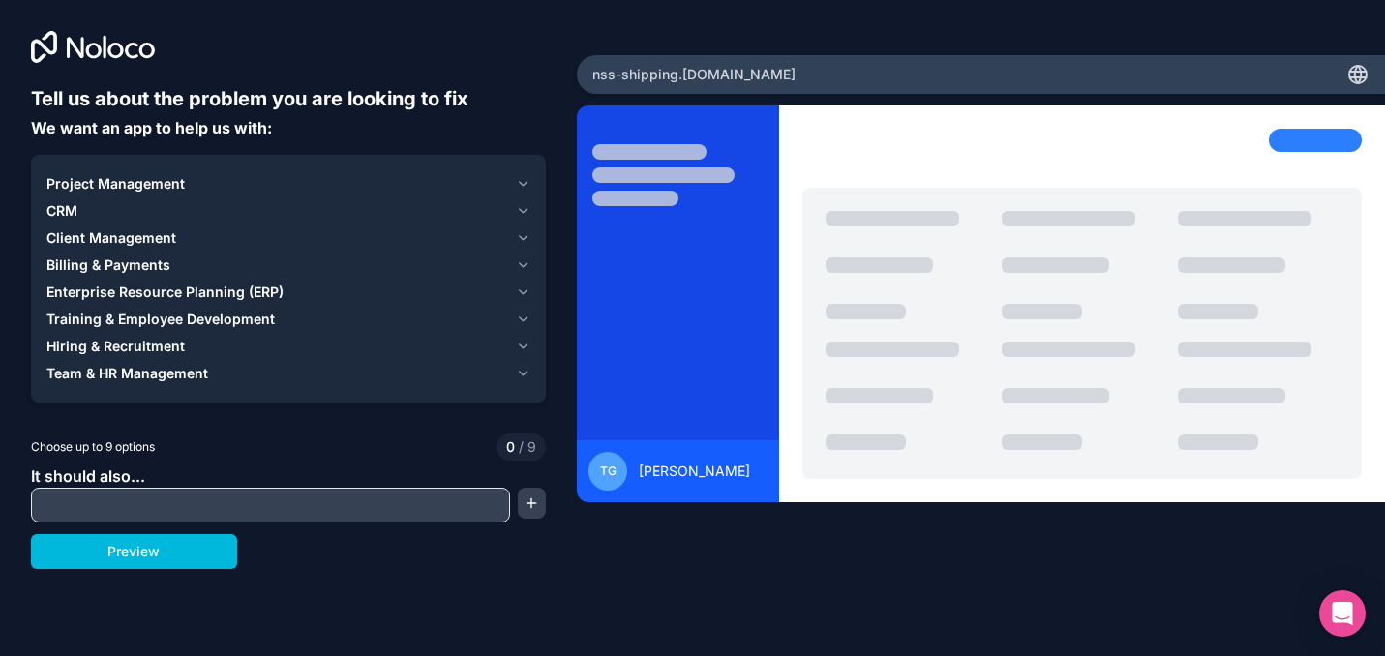
click at [220, 286] on span "Enterprise Resource Planning (ERP)" at bounding box center [164, 292] width 237 height 19
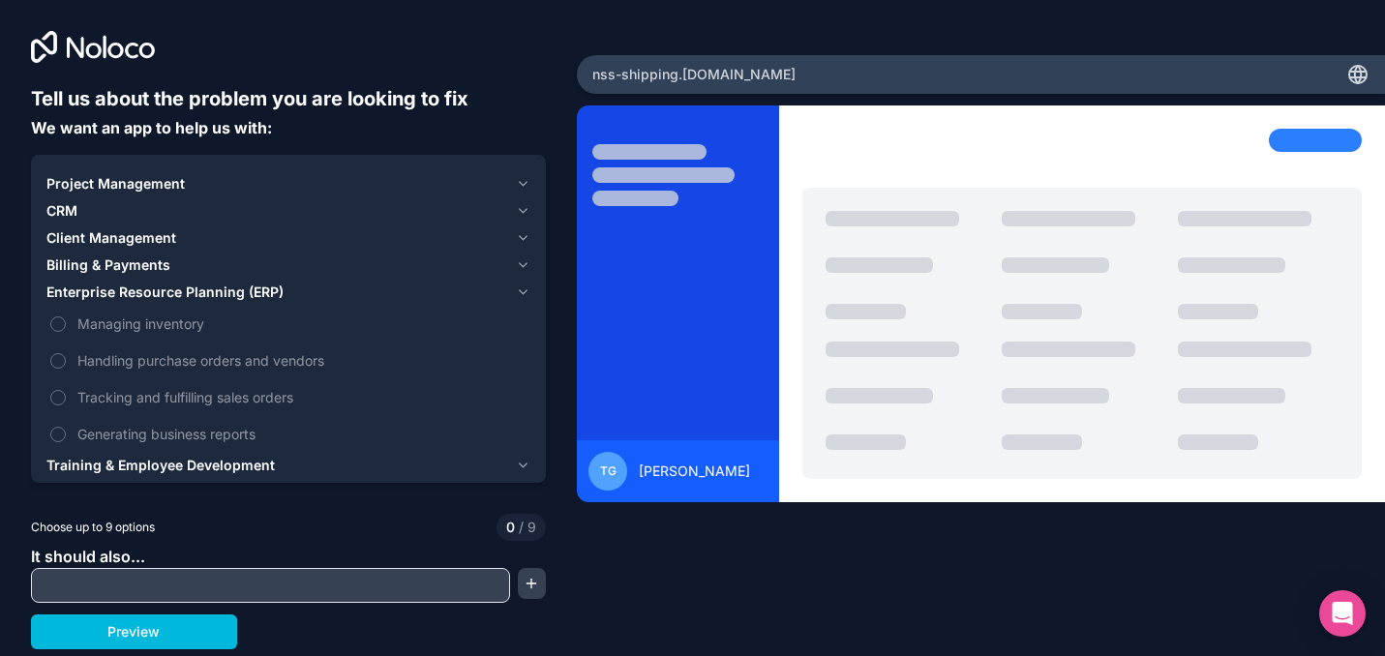
click at [193, 388] on span "Tracking and fulfilling sales orders" at bounding box center [301, 397] width 449 height 20
click at [66, 390] on button "Tracking and fulfilling sales orders" at bounding box center [57, 397] width 15 height 15
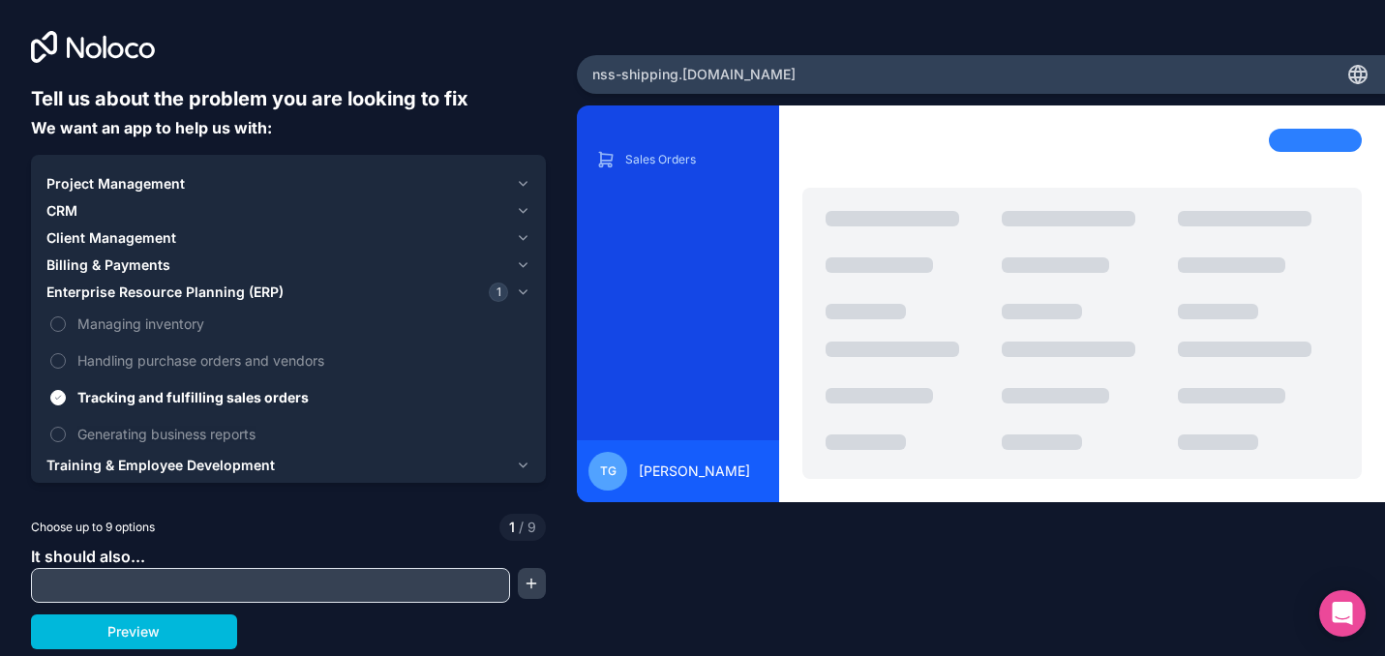
click at [190, 442] on span "Generating business reports" at bounding box center [301, 434] width 449 height 20
click at [66, 442] on button "Generating business reports" at bounding box center [57, 434] width 15 height 15
click at [200, 457] on span "Training & Employee Development" at bounding box center [160, 465] width 228 height 19
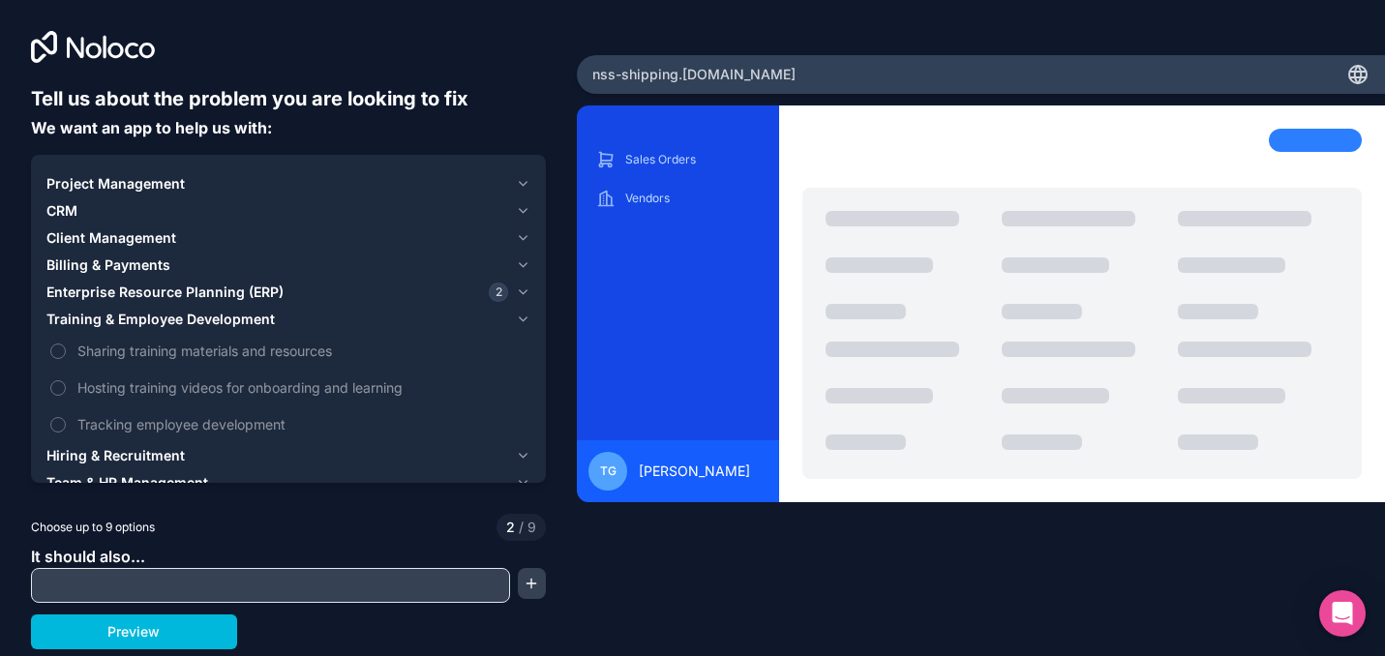
click at [224, 476] on div "Team & HR Management" at bounding box center [277, 482] width 462 height 19
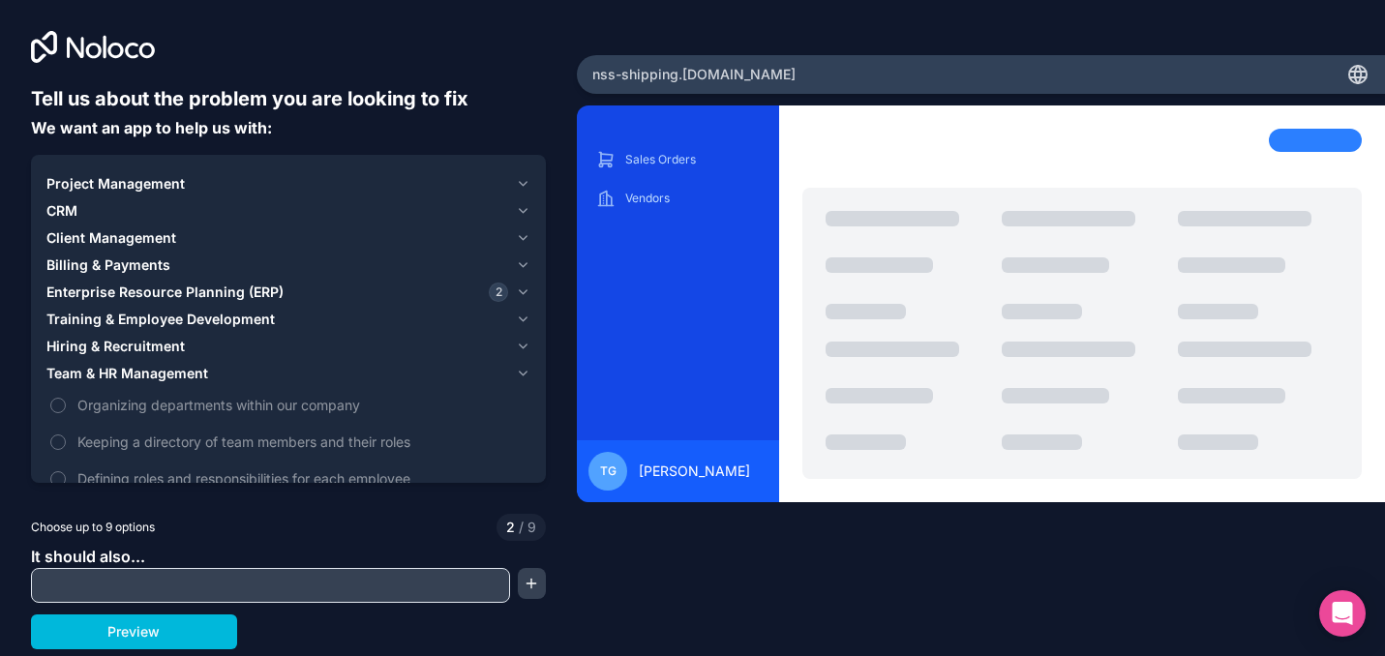
click at [236, 179] on div "Project Management" at bounding box center [277, 183] width 462 height 19
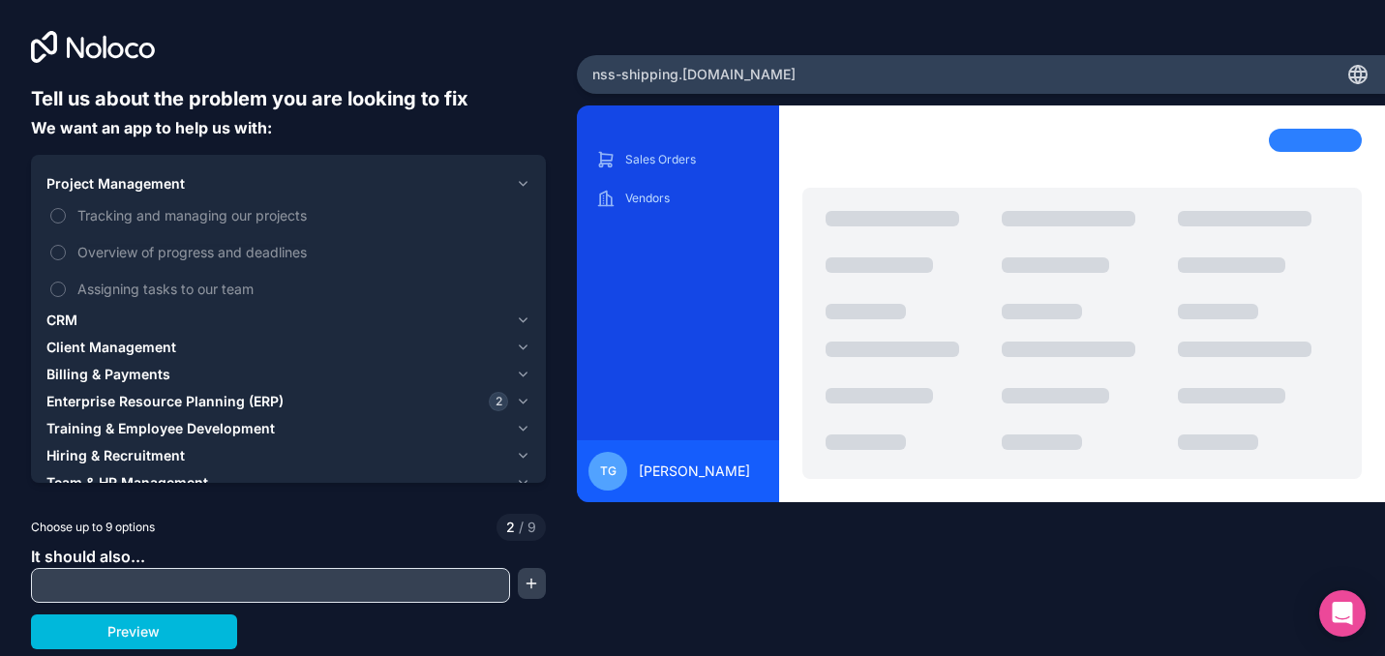
click at [410, 419] on div "Training & Employee Development" at bounding box center [277, 428] width 462 height 19
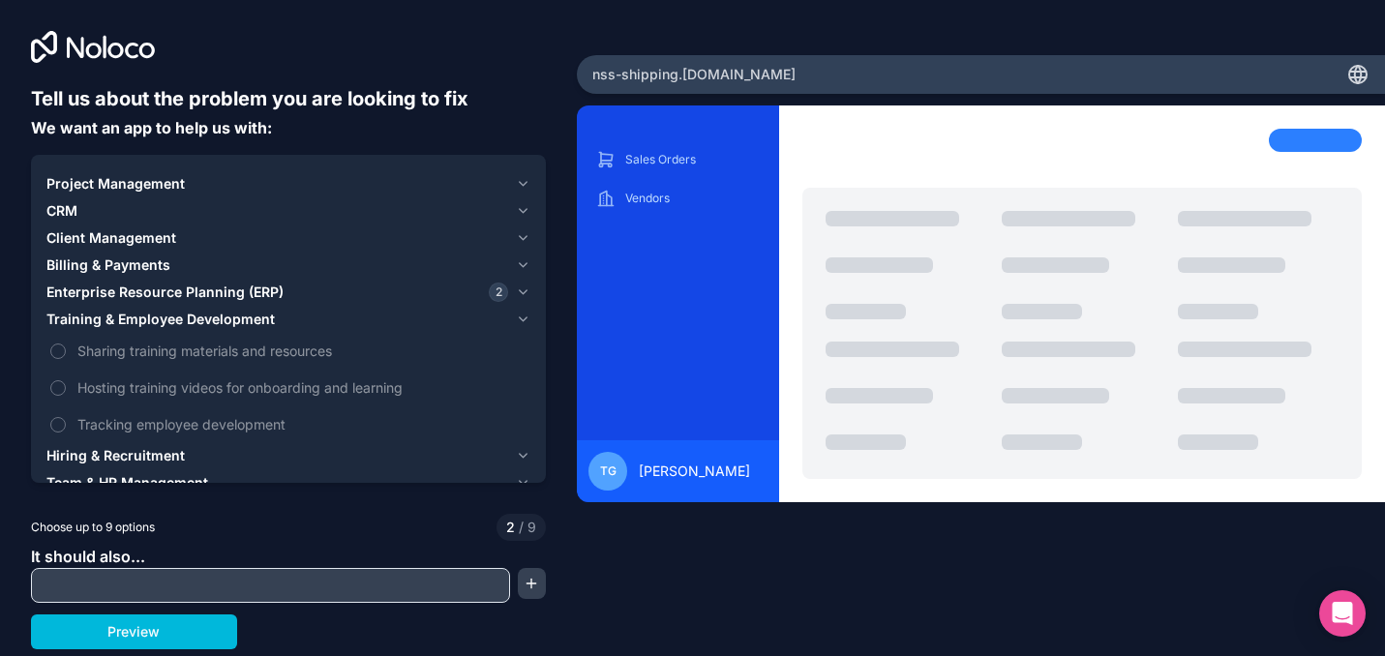
click at [431, 492] on div at bounding box center [288, 494] width 515 height 15
drag, startPoint x: 431, startPoint y: 492, endPoint x: 426, endPoint y: 518, distance: 26.6
click at [431, 495] on div at bounding box center [288, 494] width 515 height 15
click at [495, 338] on label "Sharing training materials and resources" at bounding box center [288, 351] width 484 height 36
click at [66, 344] on button "Sharing training materials and resources" at bounding box center [57, 351] width 15 height 15
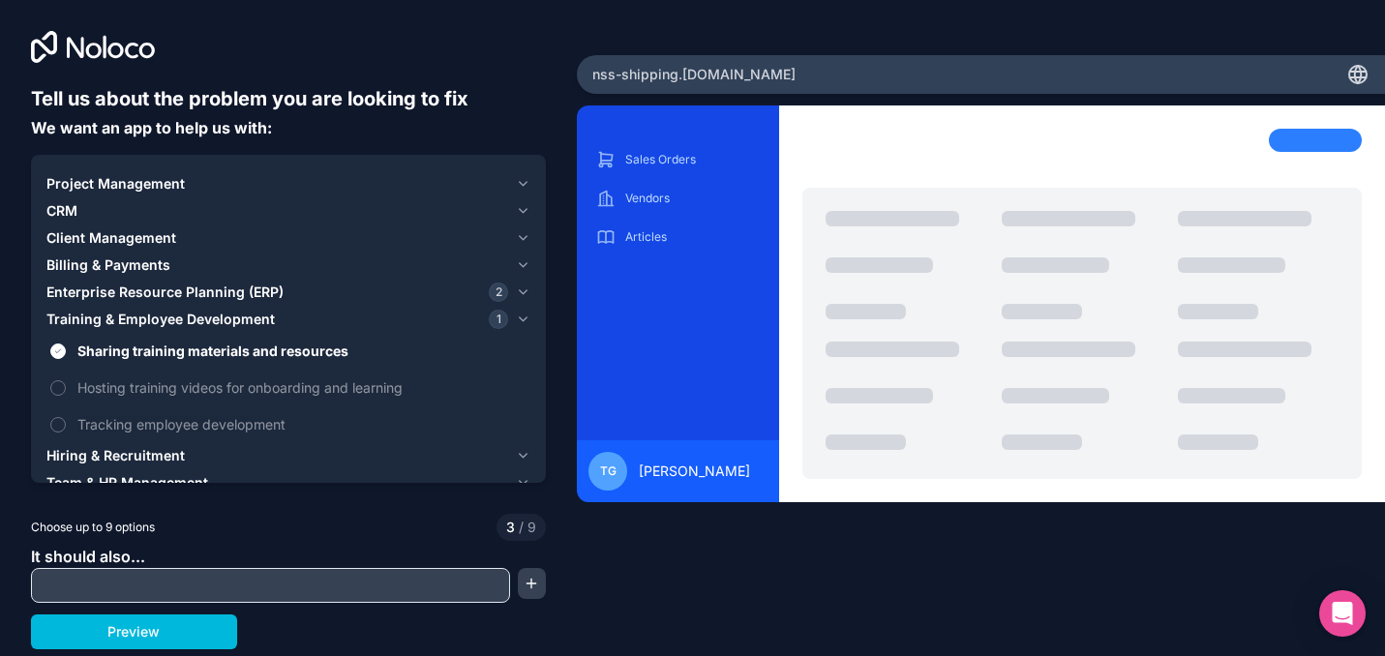
type button "on"
click at [501, 321] on span "1" at bounding box center [498, 319] width 19 height 19
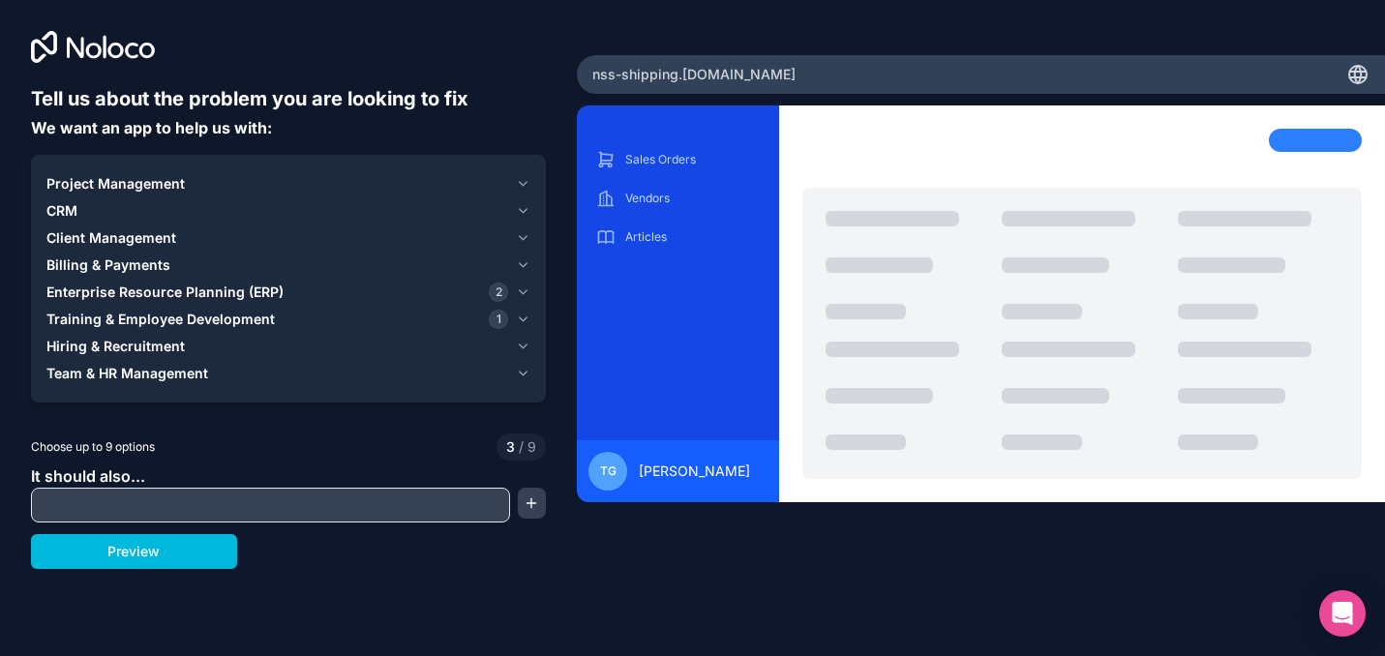
click at [508, 324] on button "Training & Employee Development 1" at bounding box center [288, 319] width 484 height 27
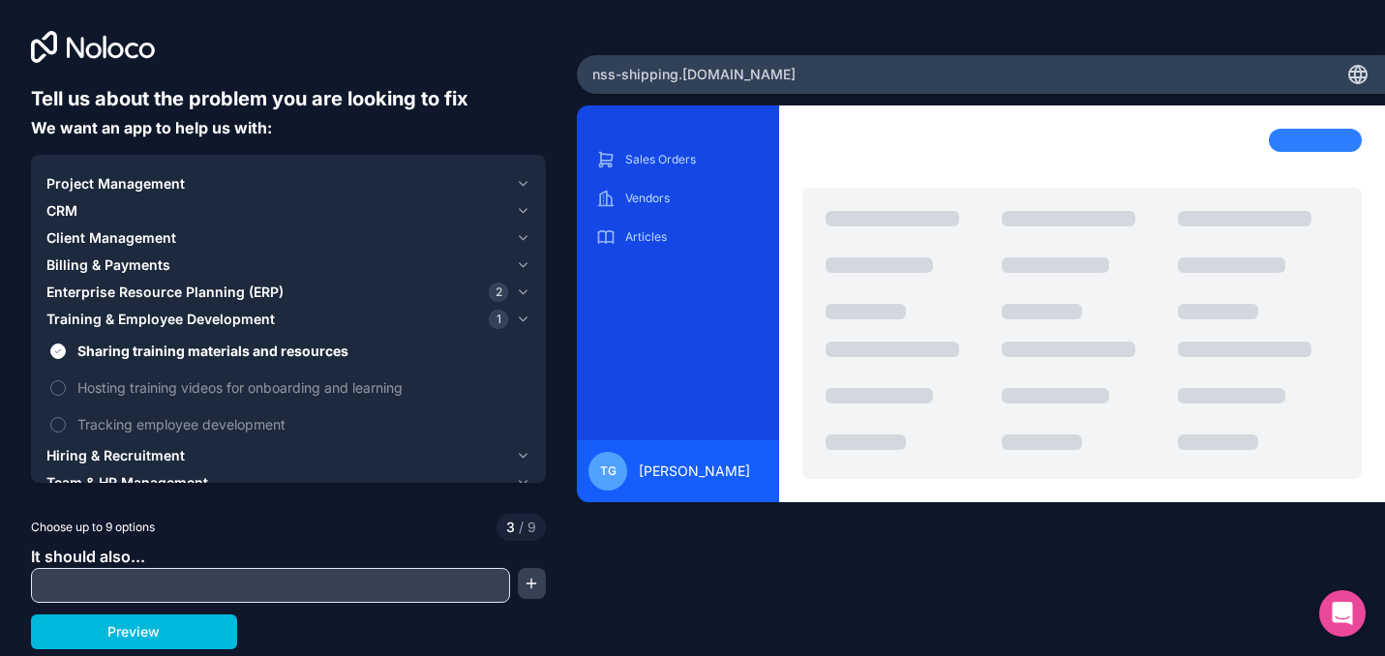
click at [425, 356] on span "Sharing training materials and resources" at bounding box center [301, 351] width 449 height 20
click at [66, 356] on button "Sharing training materials and resources" at bounding box center [57, 351] width 15 height 15
click at [531, 317] on div "Project Management CRM Client Management Billing & Payments Enterprise Resource…" at bounding box center [288, 333] width 515 height 357
click at [517, 319] on icon "button" at bounding box center [523, 319] width 15 height 15
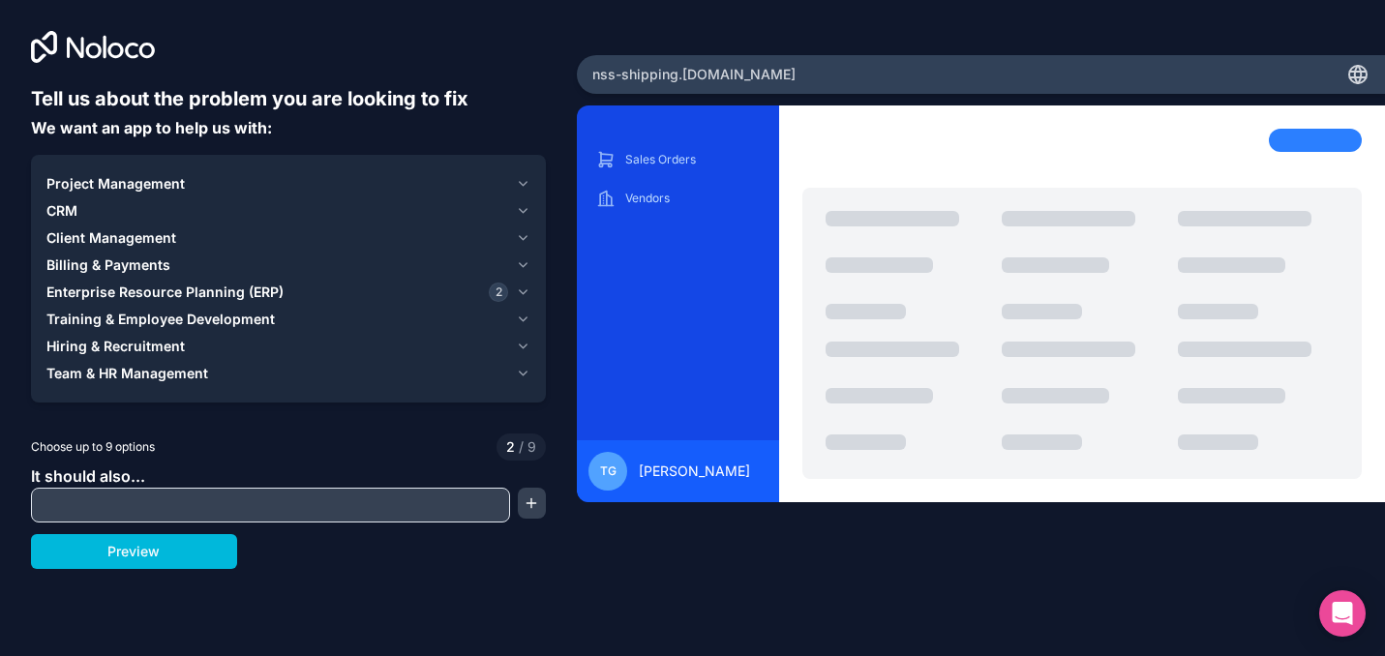
click at [315, 384] on button "Team & HR Management" at bounding box center [288, 373] width 484 height 27
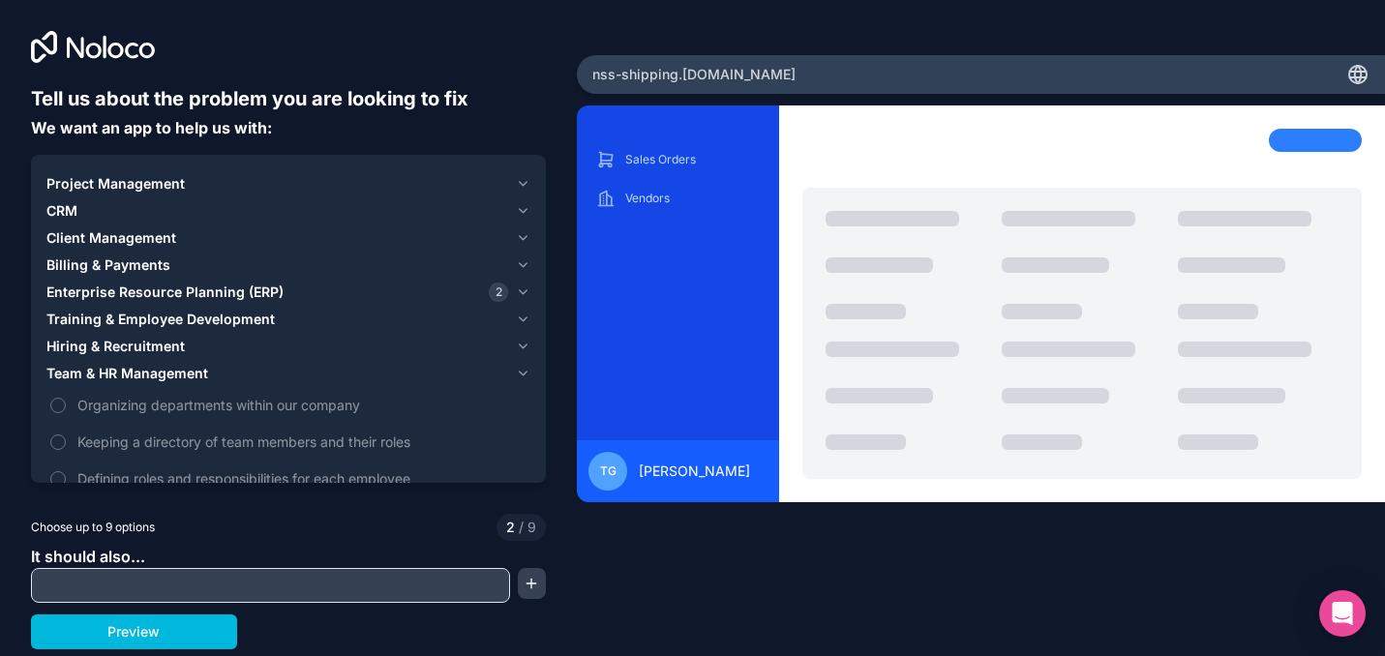
click at [578, 418] on div "Sales Orders Vendors" at bounding box center [678, 316] width 202 height 374
click at [480, 445] on span "Keeping a directory of team members and their roles" at bounding box center [301, 442] width 449 height 20
click at [66, 445] on button "Keeping a directory of team members and their roles" at bounding box center [57, 442] width 15 height 15
click at [473, 452] on label "Keeping a directory of team members and their roles" at bounding box center [288, 442] width 484 height 36
click at [66, 450] on button "Keeping a directory of team members and their roles" at bounding box center [57, 442] width 15 height 15
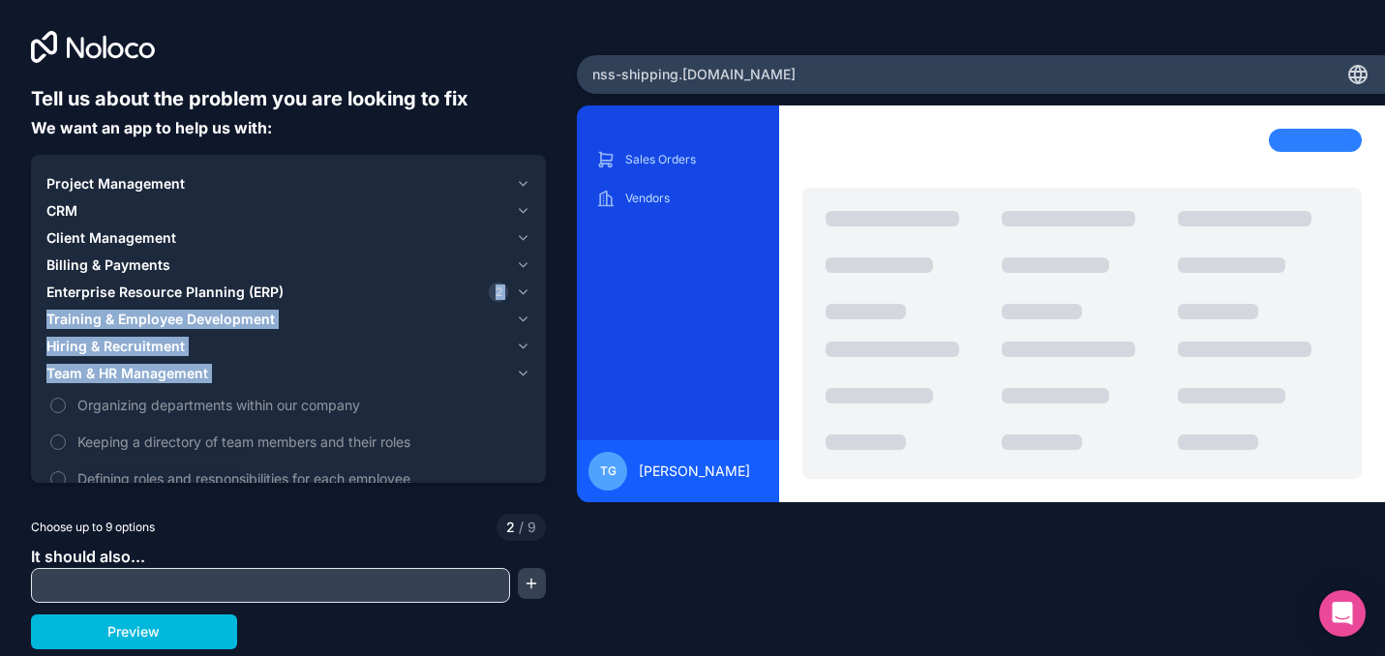
drag, startPoint x: 356, startPoint y: 394, endPoint x: 350, endPoint y: 288, distance: 105.7
click at [350, 288] on div "Project Management CRM Client Management Billing & Payments Enterprise Resource…" at bounding box center [288, 333] width 484 height 326
click at [278, 218] on div "CRM" at bounding box center [277, 210] width 462 height 19
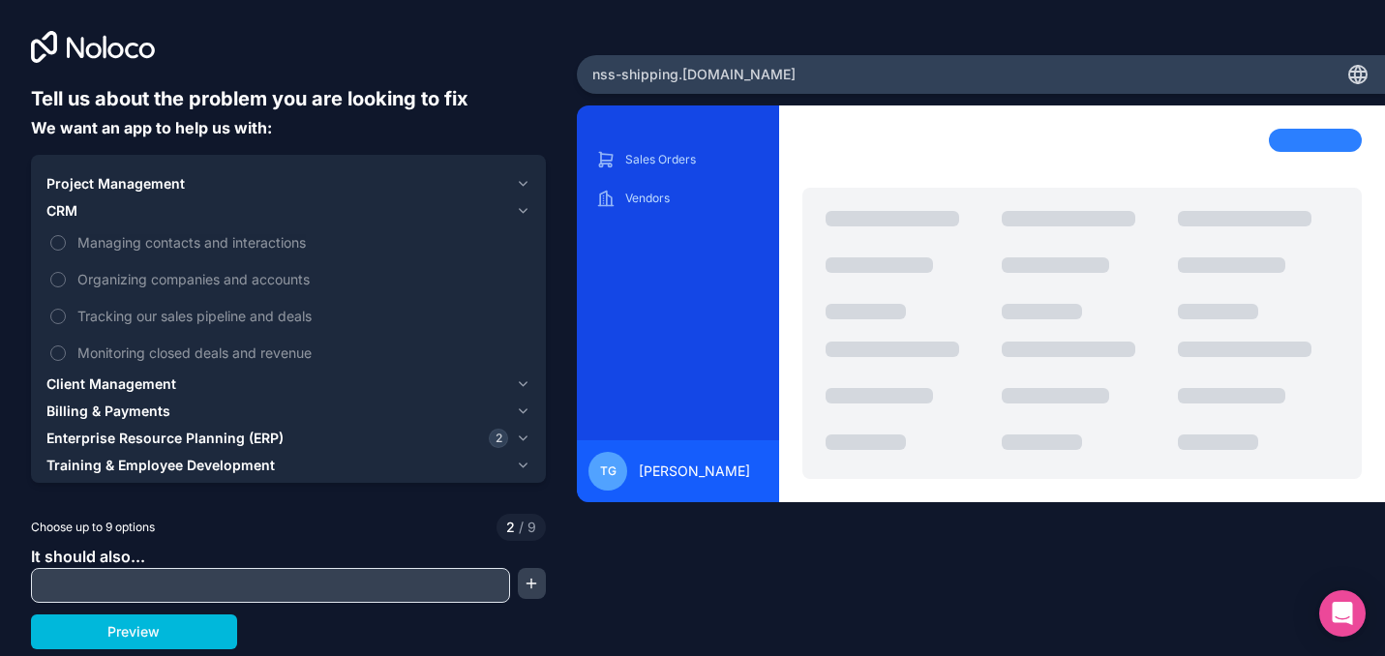
click at [252, 319] on span "Tracking our sales pipeline and deals" at bounding box center [301, 316] width 449 height 20
click at [66, 319] on button "Tracking our sales pipeline and deals" at bounding box center [57, 316] width 15 height 15
click at [250, 360] on span "Monitoring closed deals and revenue" at bounding box center [301, 353] width 449 height 20
click at [66, 360] on button "Monitoring closed deals and revenue" at bounding box center [57, 353] width 15 height 15
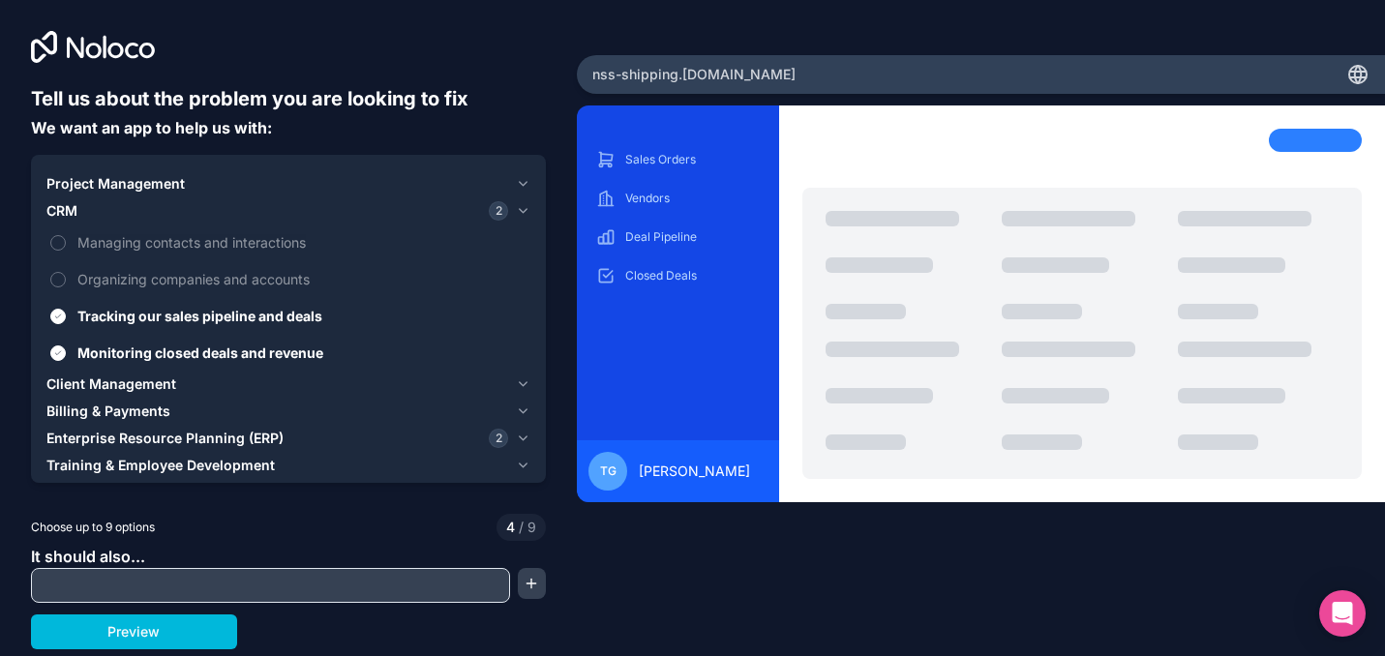
click at [190, 594] on input "text" at bounding box center [271, 585] width 470 height 27
click at [535, 589] on button "button" at bounding box center [532, 583] width 29 height 31
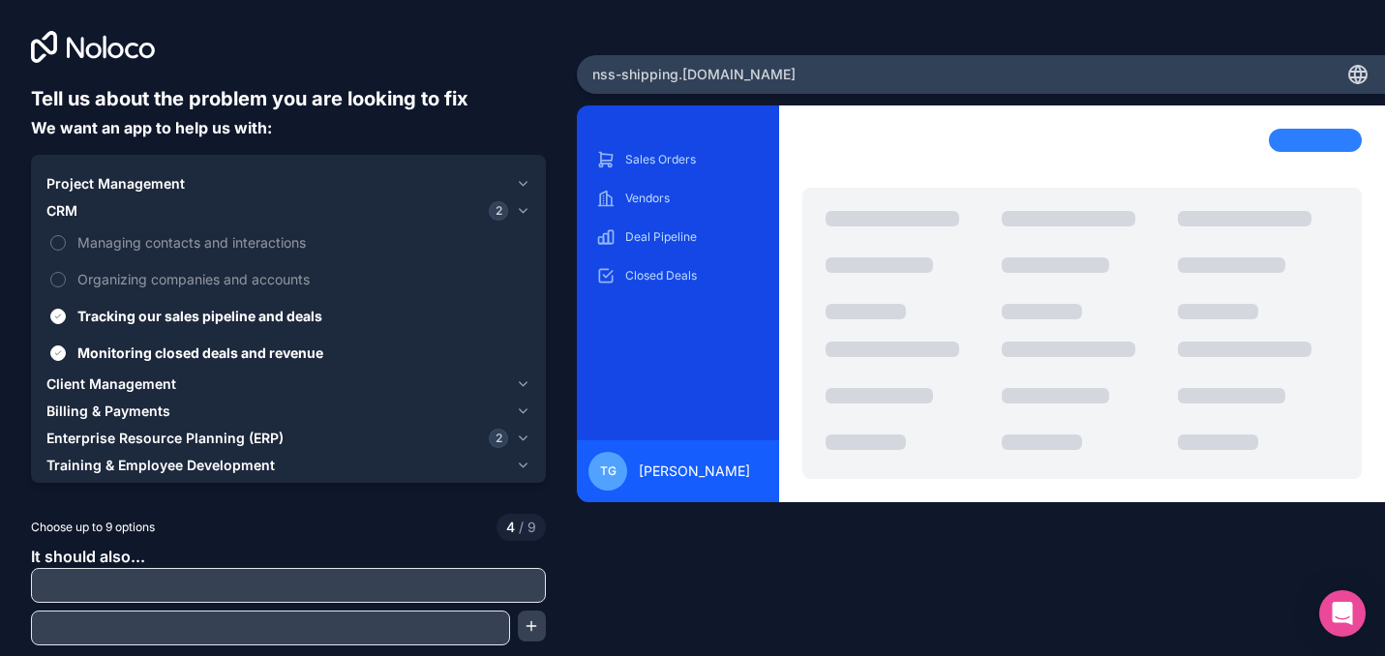
click at [496, 582] on input "text" at bounding box center [288, 585] width 505 height 27
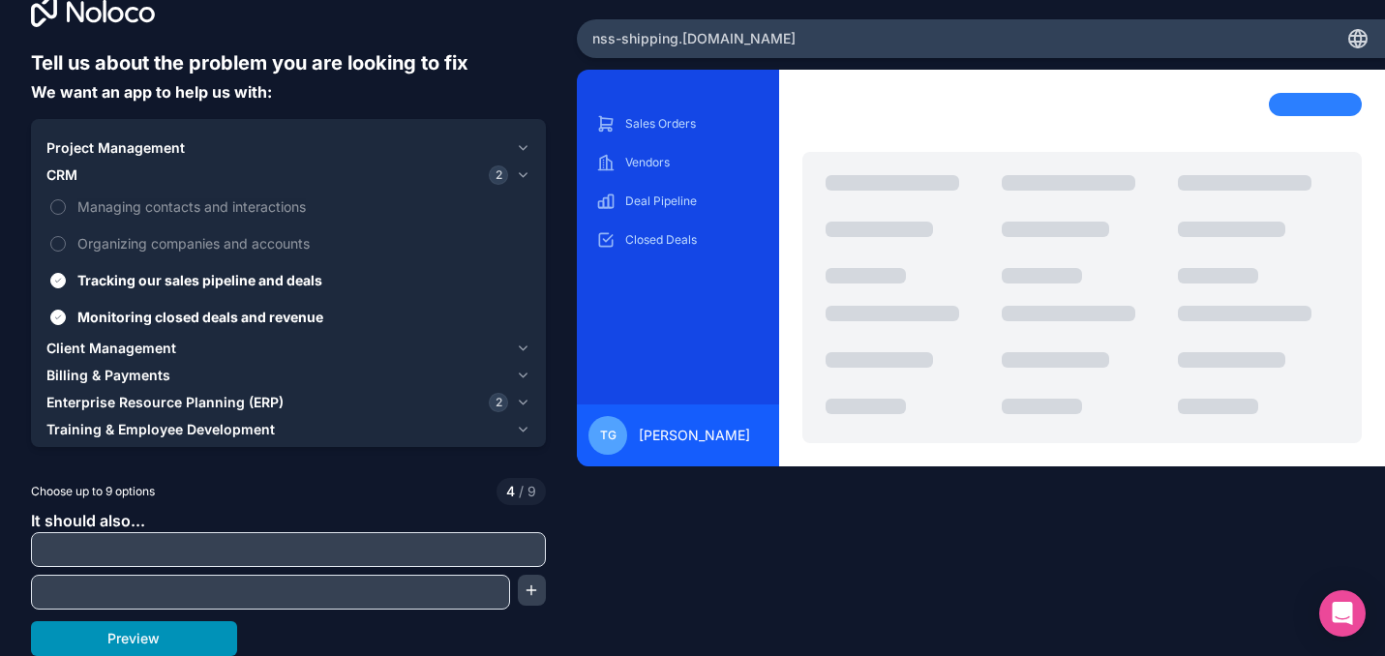
click at [180, 646] on button "Preview" at bounding box center [134, 639] width 206 height 35
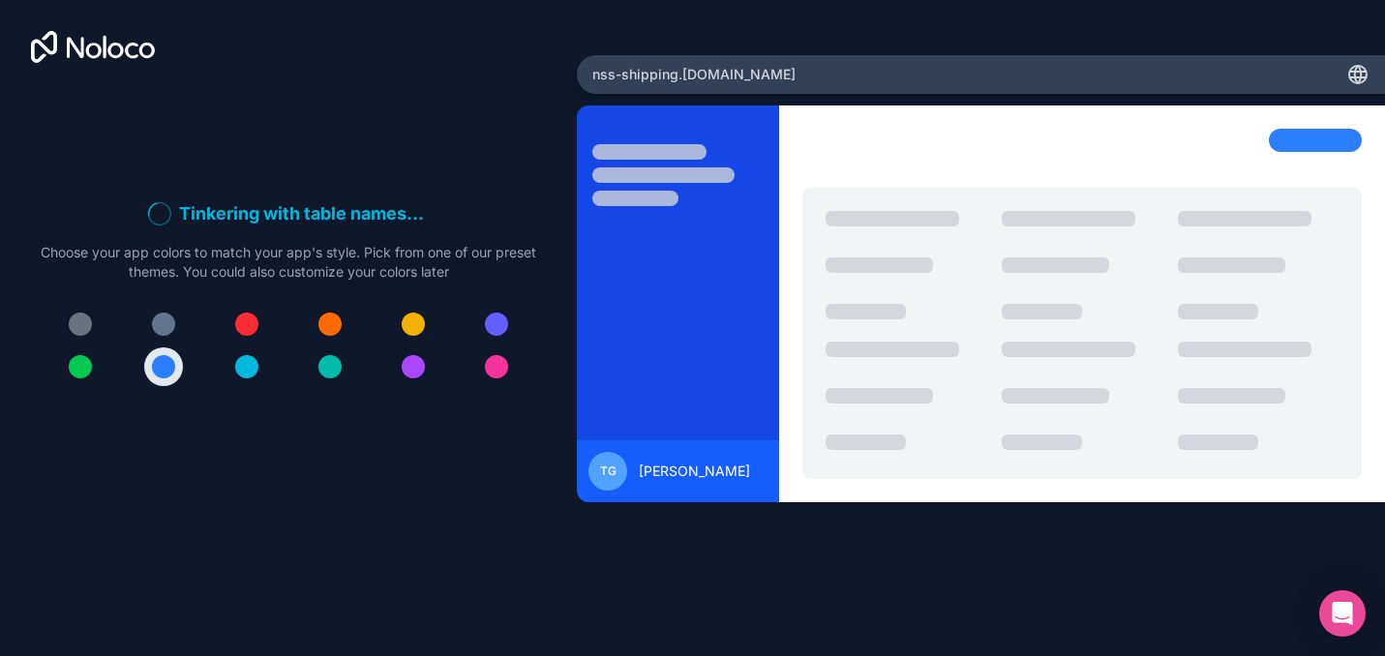
scroll to position [0, 0]
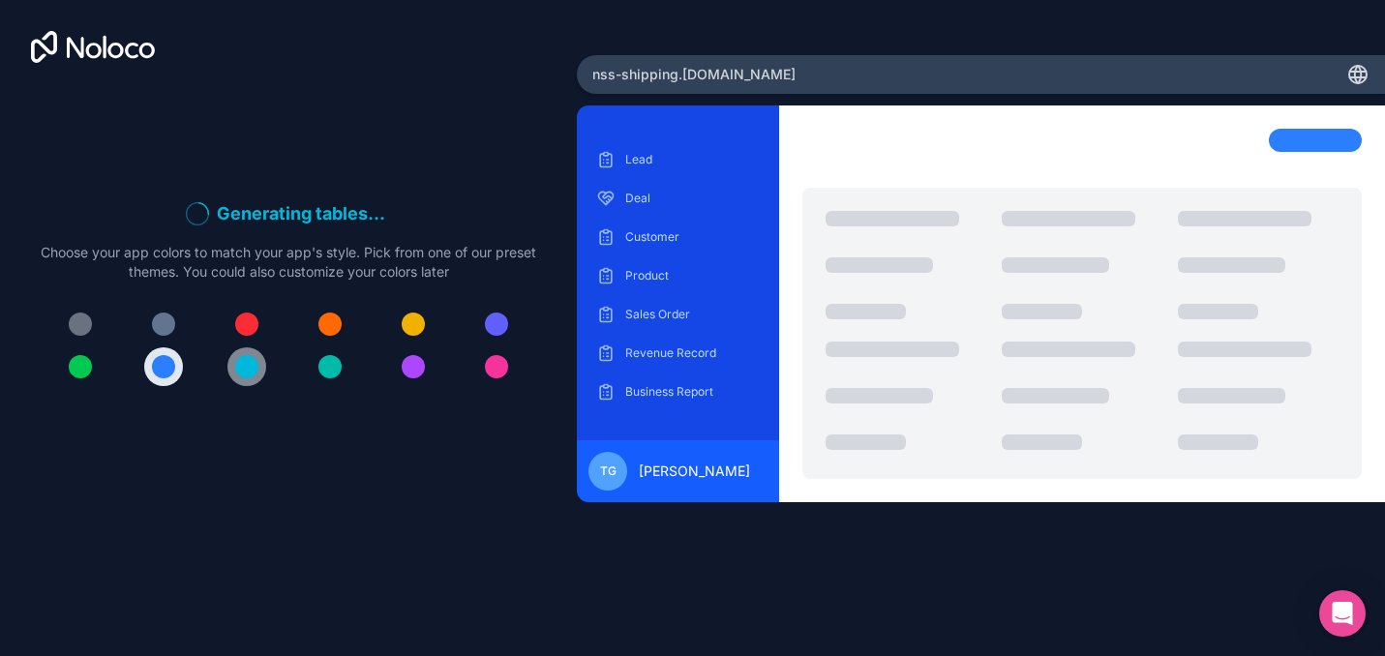
click at [250, 372] on div at bounding box center [246, 366] width 23 height 23
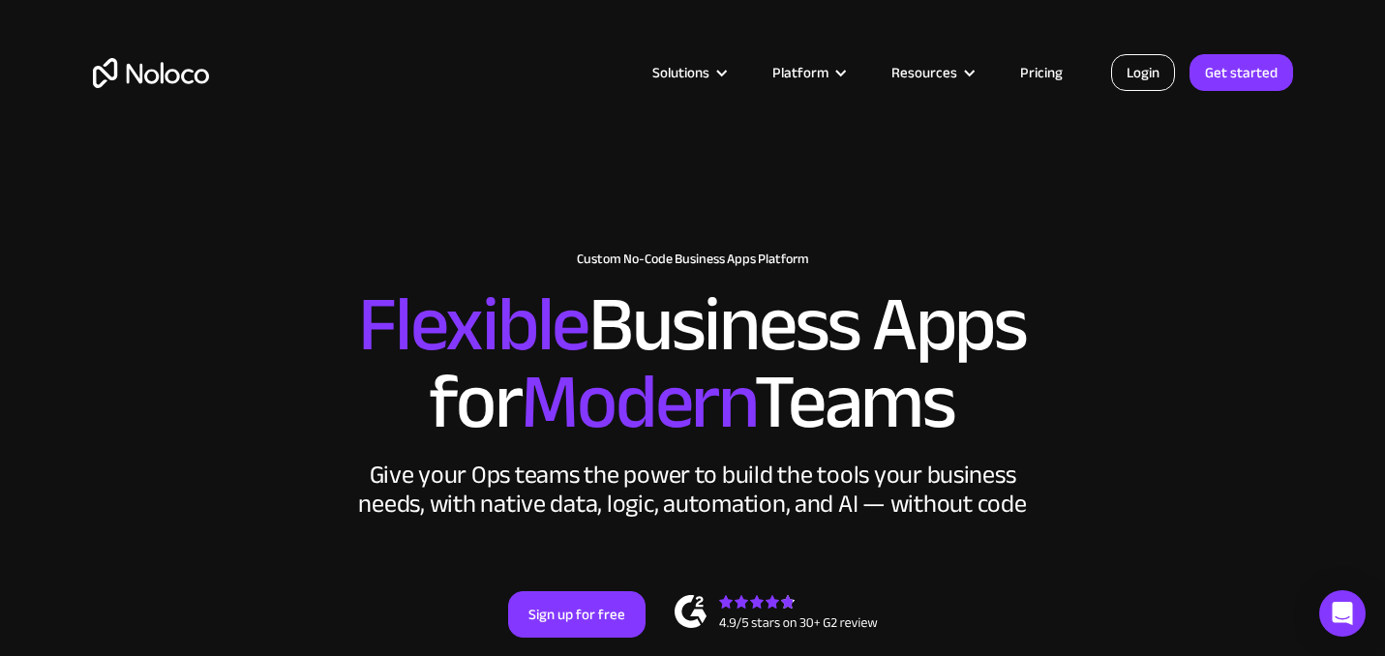
click at [1144, 66] on link "Login" at bounding box center [1143, 72] width 64 height 37
